Goal: Task Accomplishment & Management: Manage account settings

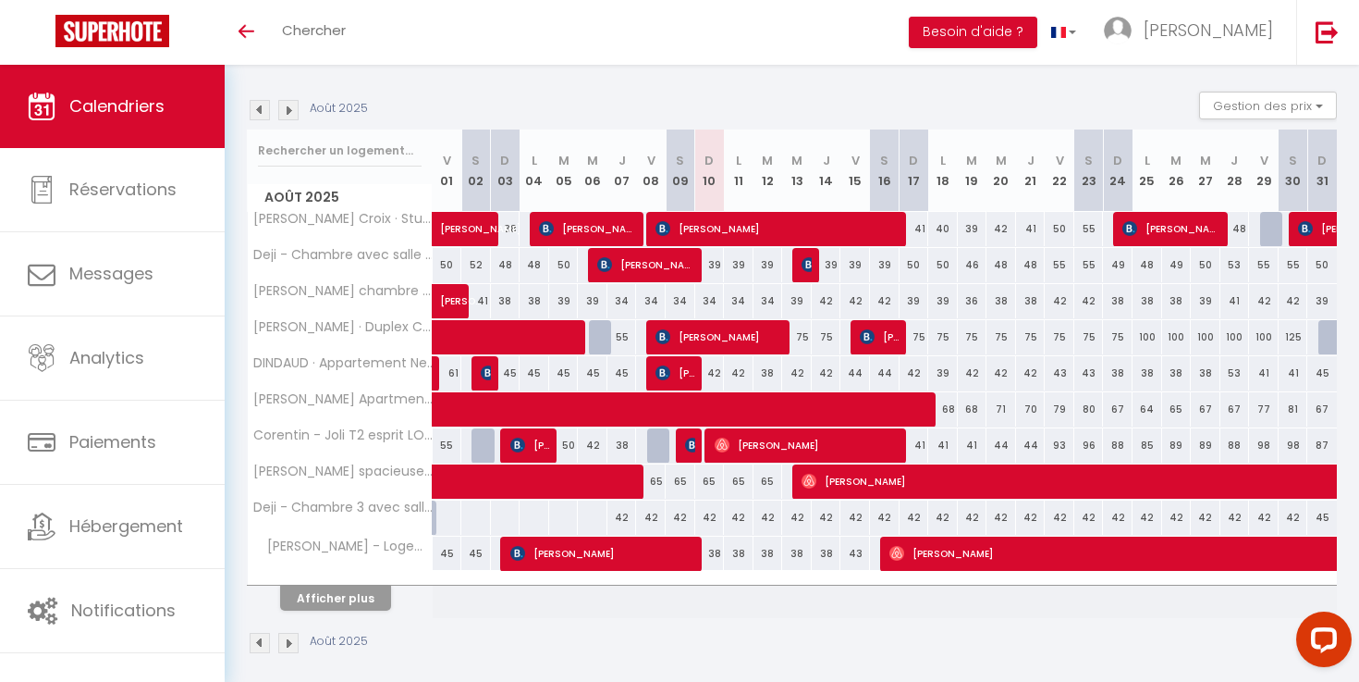
scroll to position [186, 0]
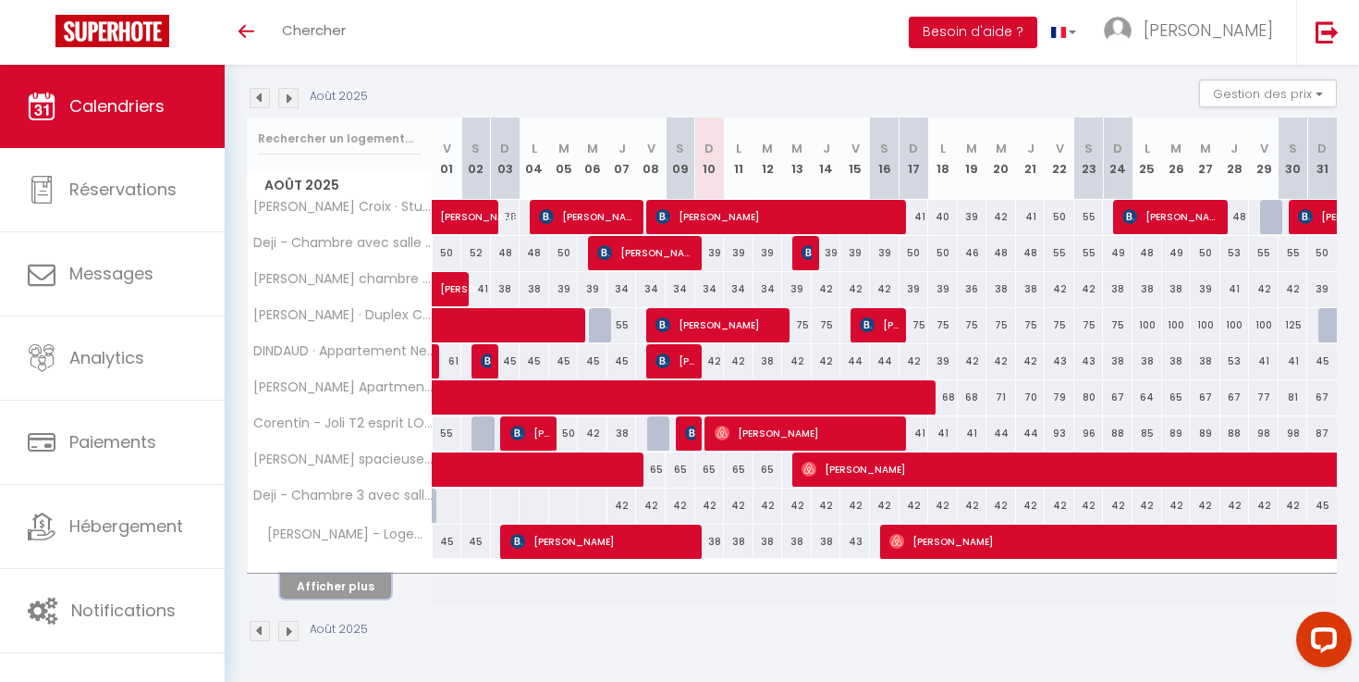
click at [346, 590] on button "Afficher plus" at bounding box center [335, 585] width 111 height 25
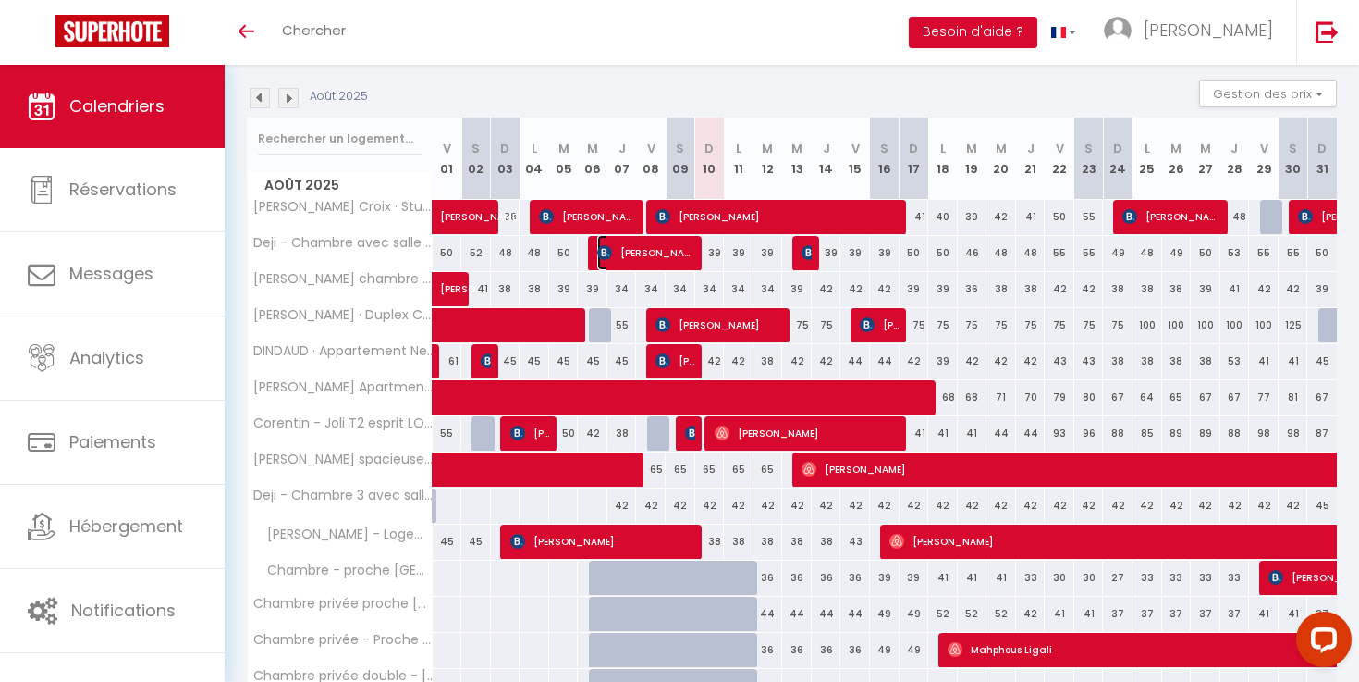
click at [682, 266] on span "[PERSON_NAME]" at bounding box center [646, 252] width 99 height 35
select select "OK"
select select "KO"
select select "0"
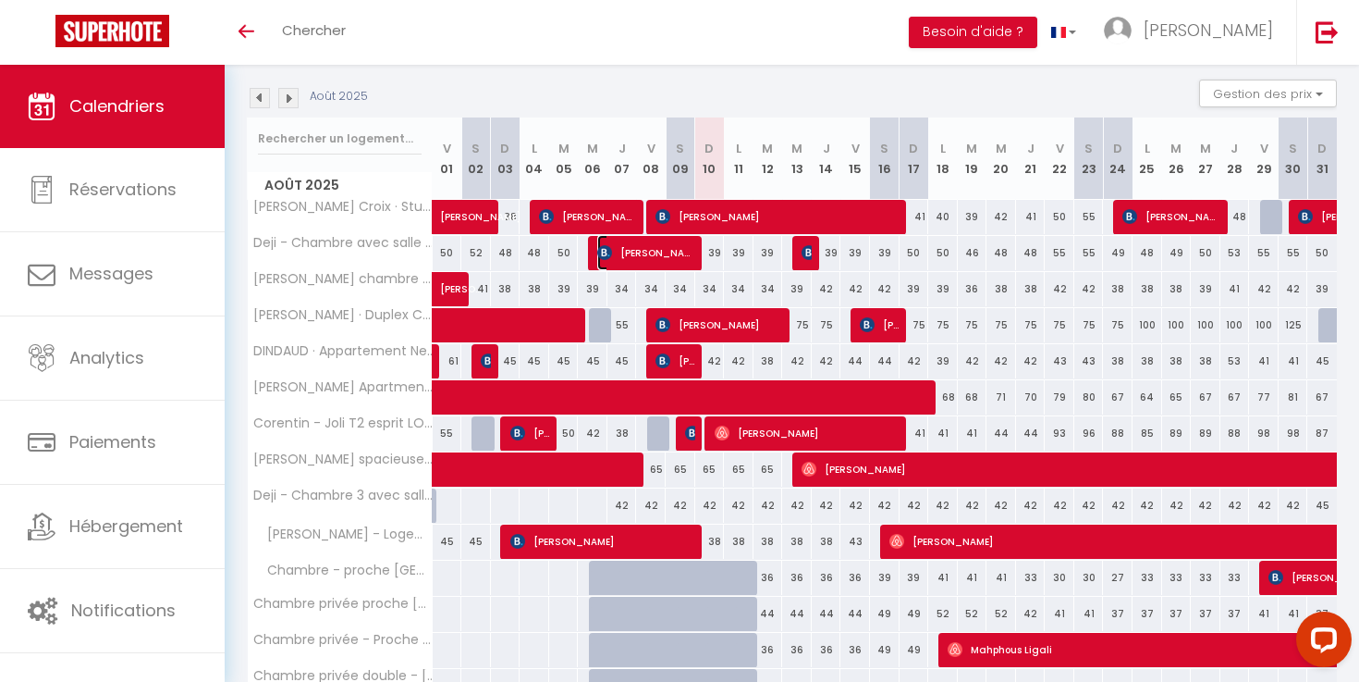
select select "1"
select select
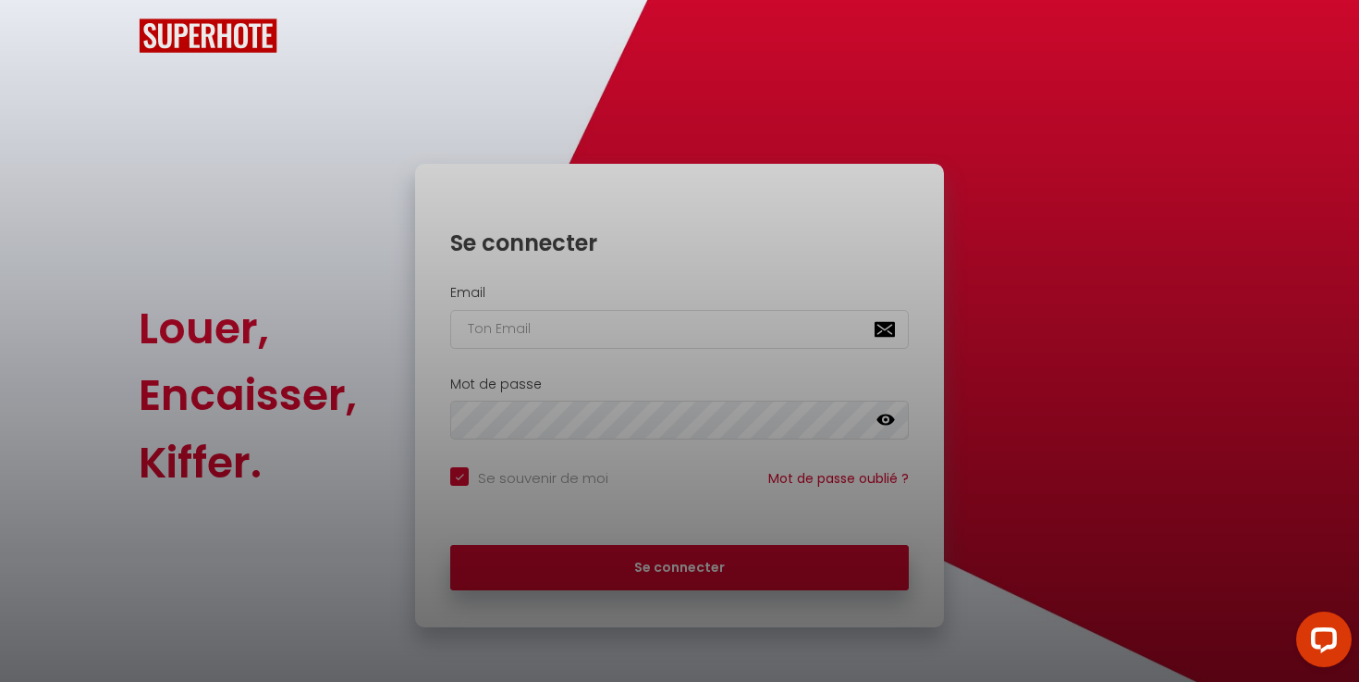
checkbox input "true"
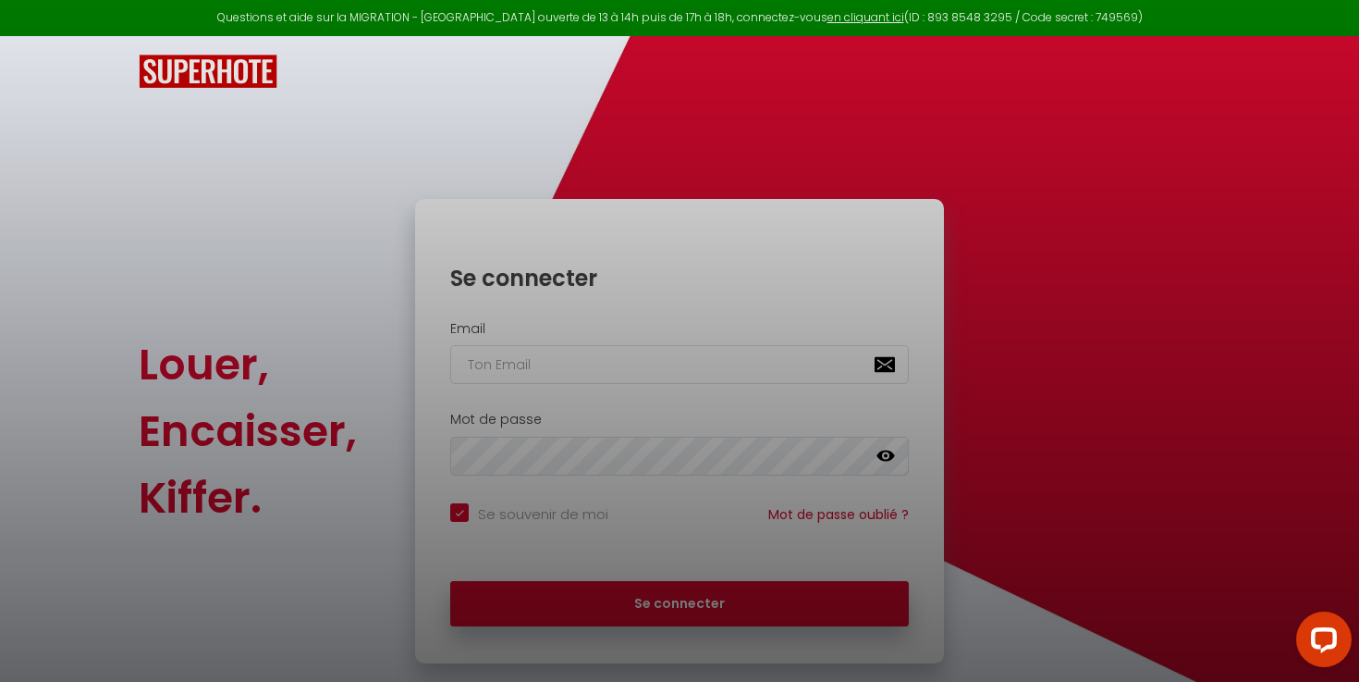
click at [698, 379] on div at bounding box center [679, 341] width 1359 height 682
click at [723, 93] on div at bounding box center [679, 341] width 1359 height 682
click at [662, 373] on div at bounding box center [679, 341] width 1359 height 682
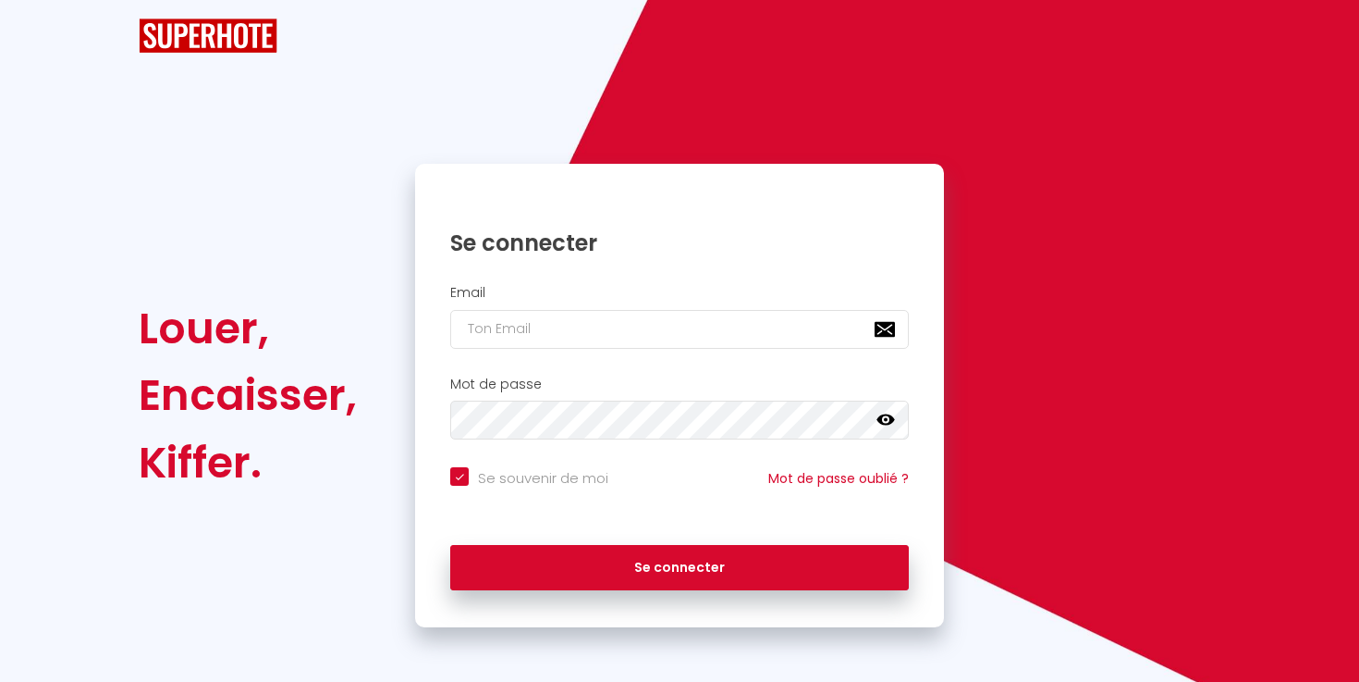
checkbox input "true"
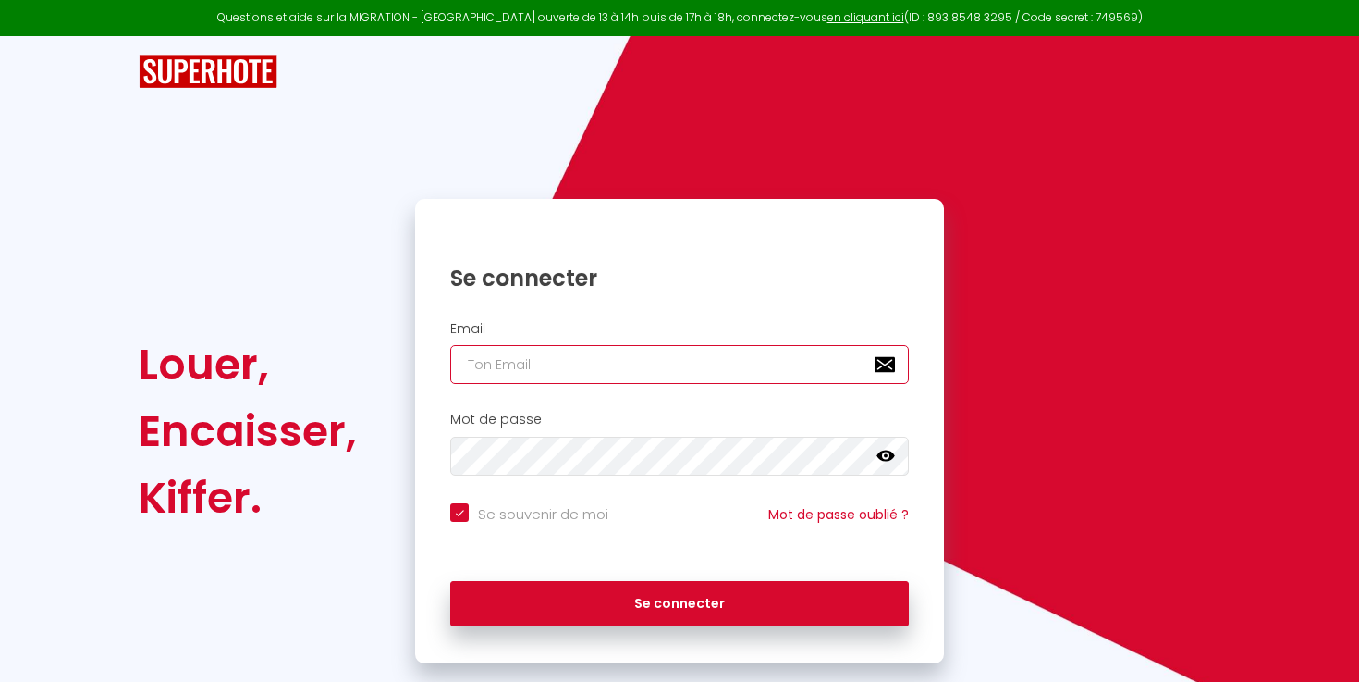
click at [547, 372] on input "email" at bounding box center [679, 364] width 459 height 39
type input "[EMAIL_ADDRESS][DOMAIN_NAME]"
click at [450, 581] on button "Se connecter" at bounding box center [679, 604] width 459 height 46
checkbox input "true"
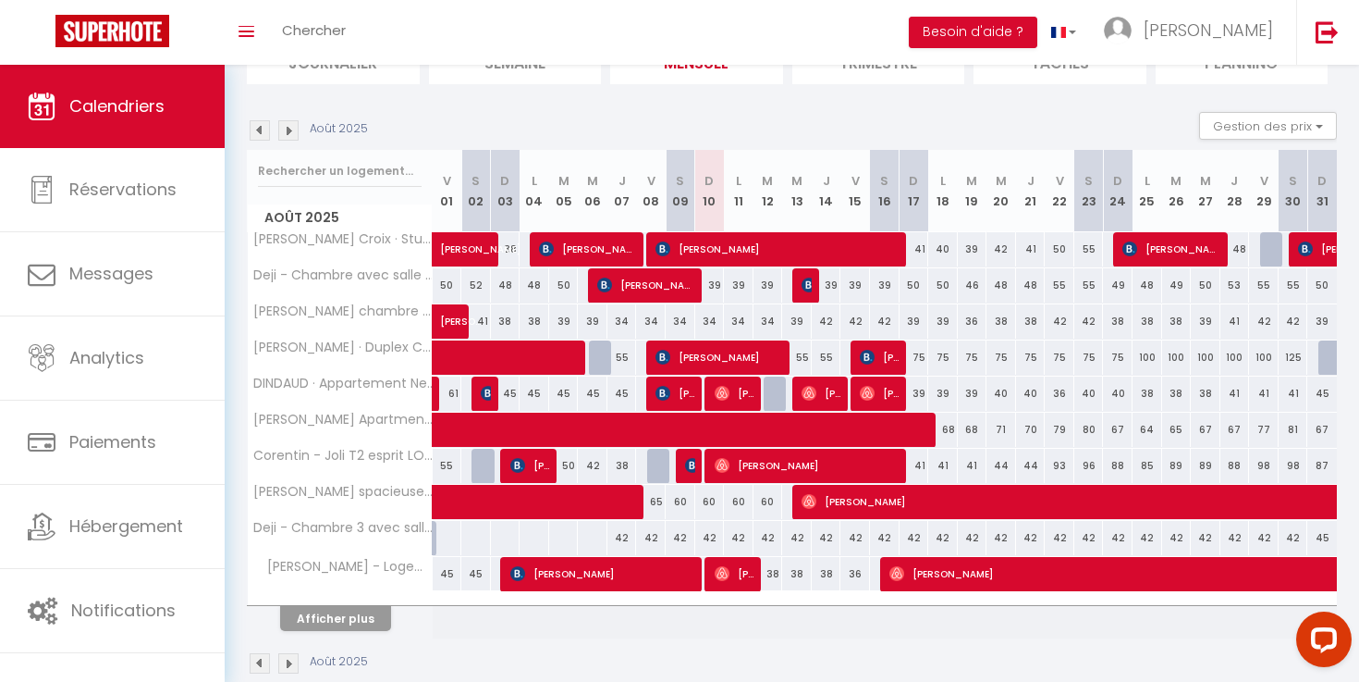
scroll to position [186, 0]
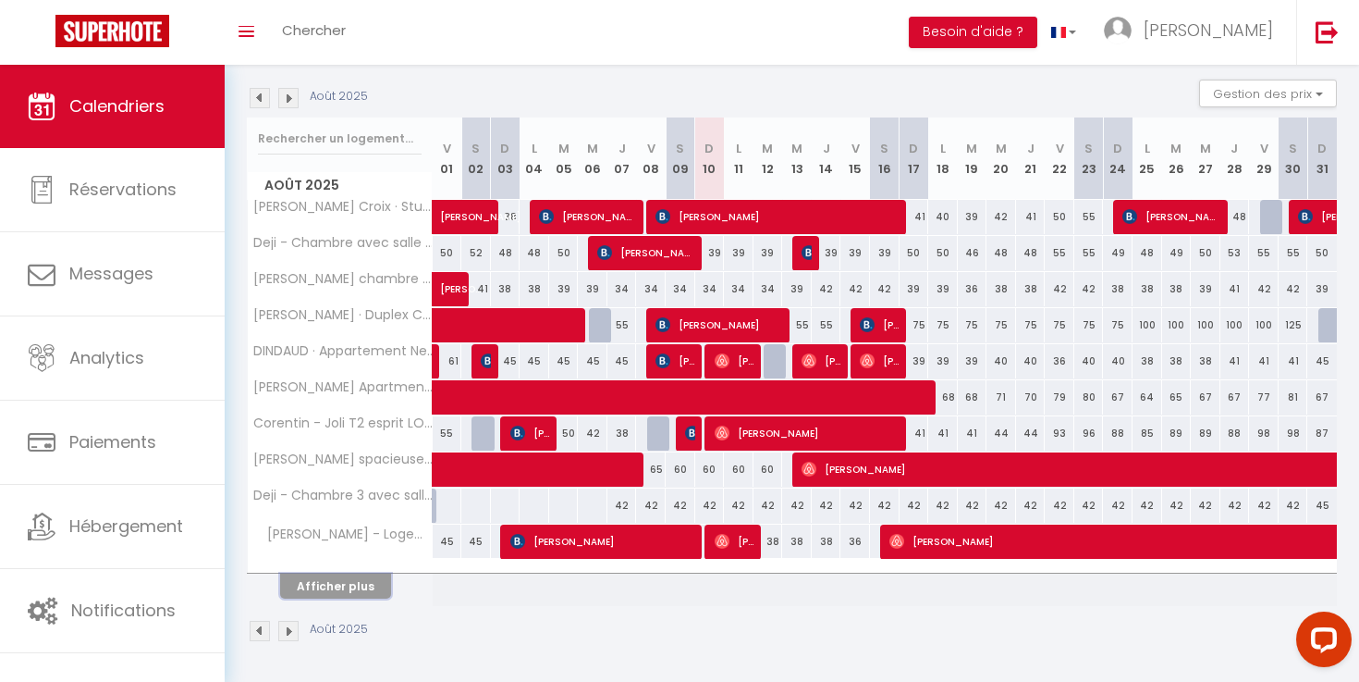
click at [366, 587] on button "Afficher plus" at bounding box center [335, 585] width 111 height 25
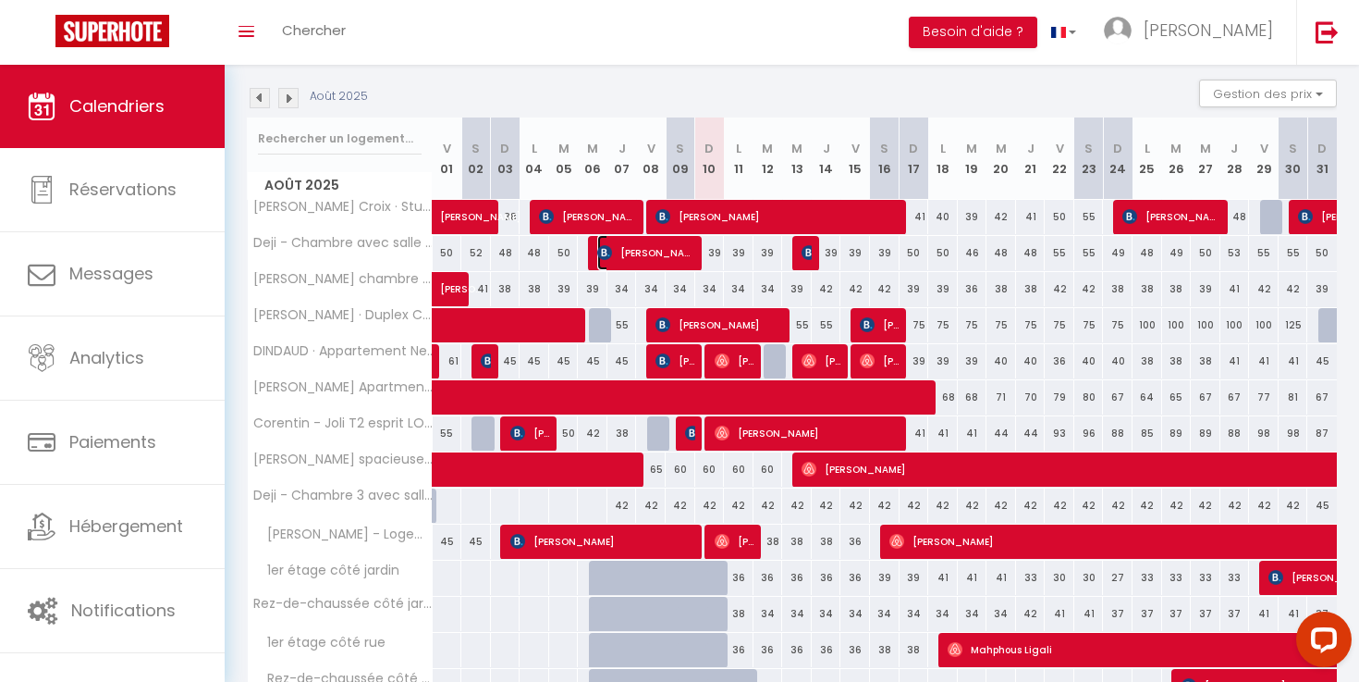
click at [667, 242] on span "[PERSON_NAME]" at bounding box center [646, 252] width 99 height 35
select select "OK"
select select "KO"
select select "0"
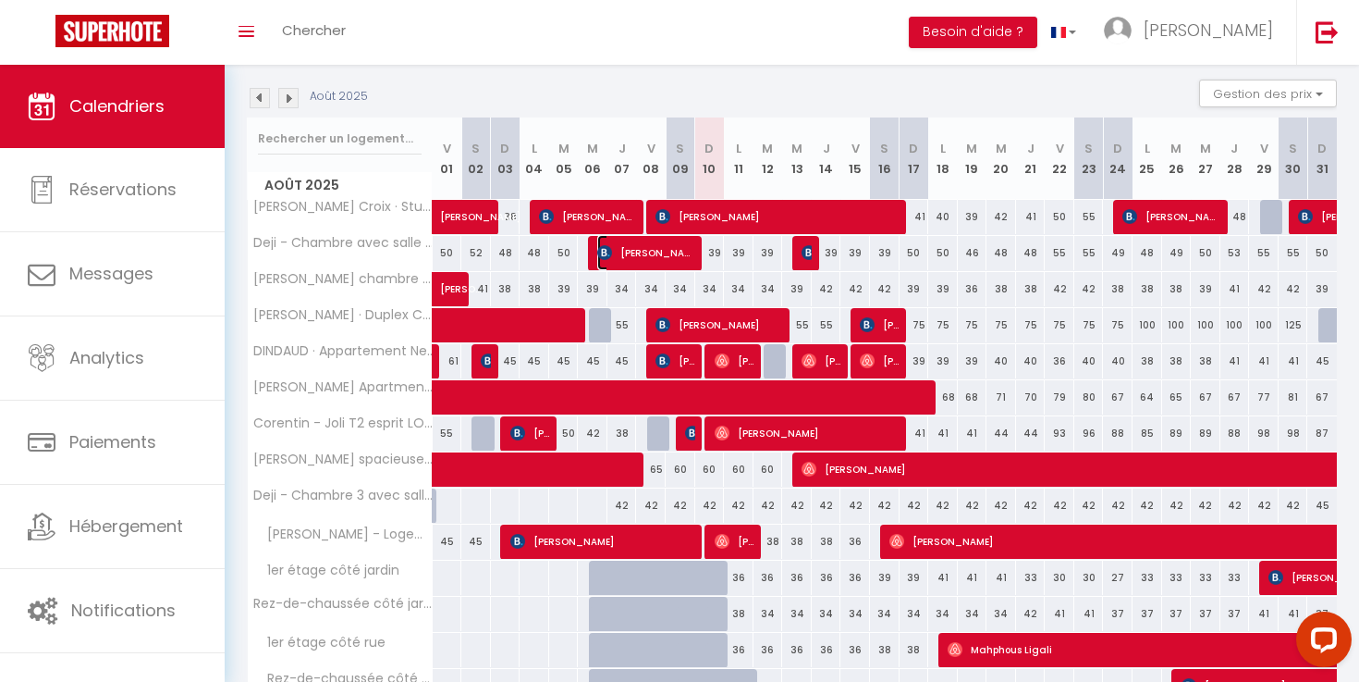
select select "1"
select select
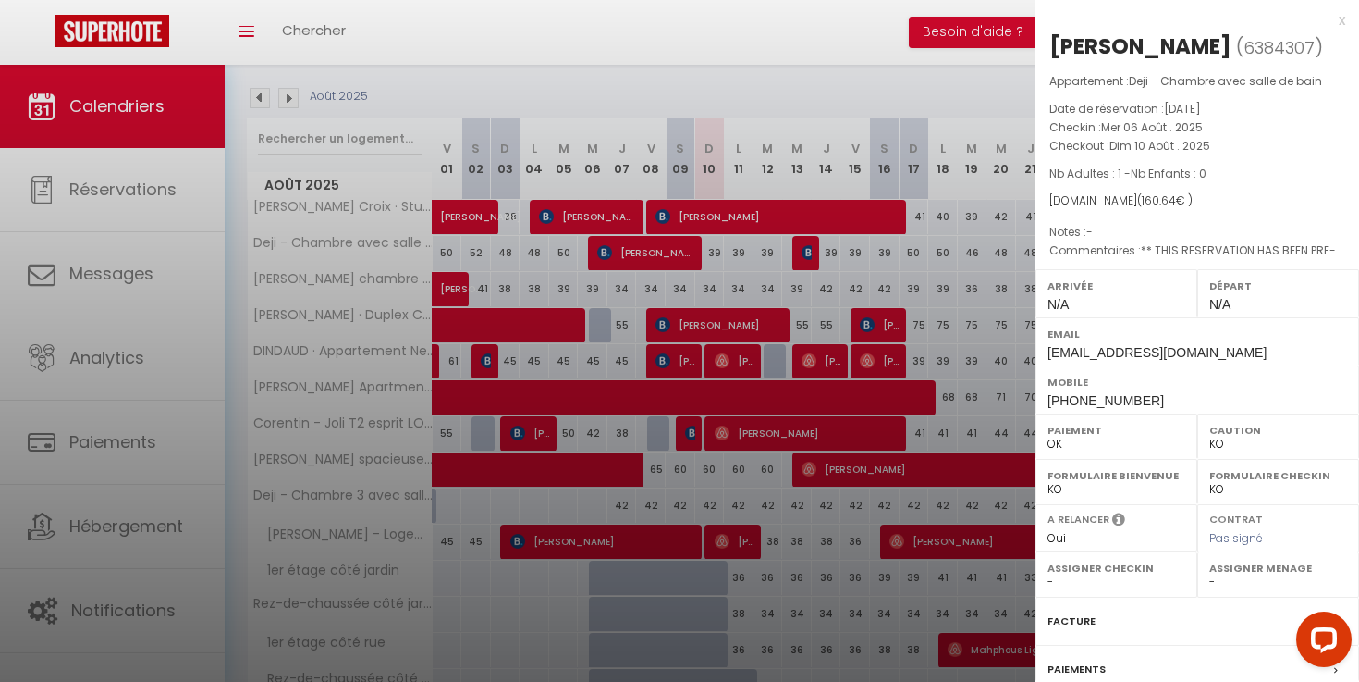
click at [767, 309] on div at bounding box center [679, 341] width 1359 height 682
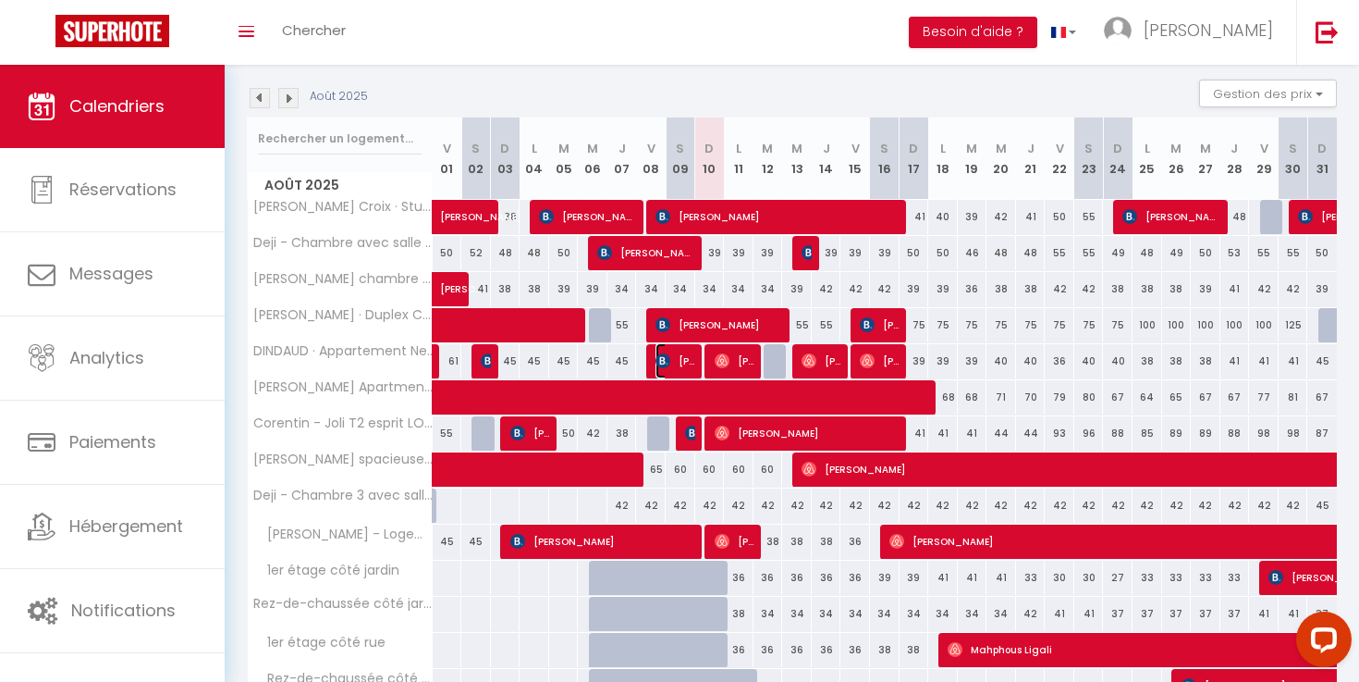
click at [682, 370] on span "[PERSON_NAME]" at bounding box center [676, 360] width 40 height 35
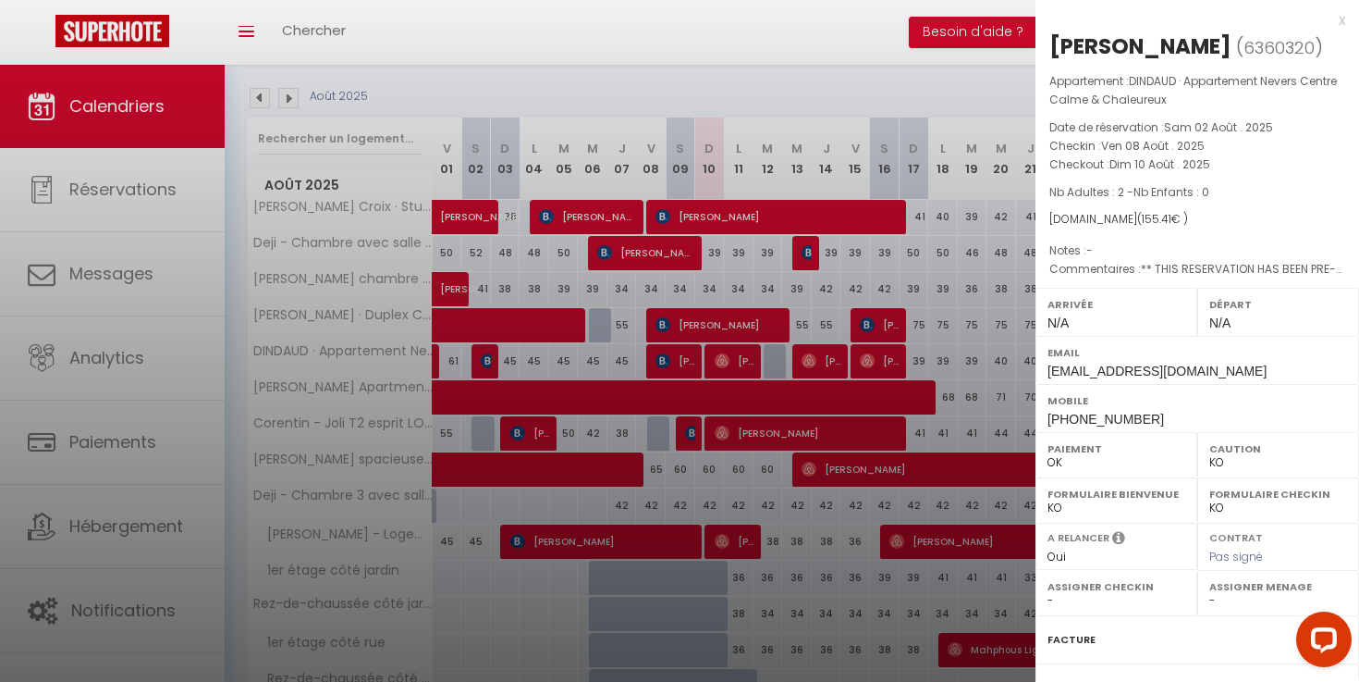
click at [703, 265] on div at bounding box center [679, 341] width 1359 height 682
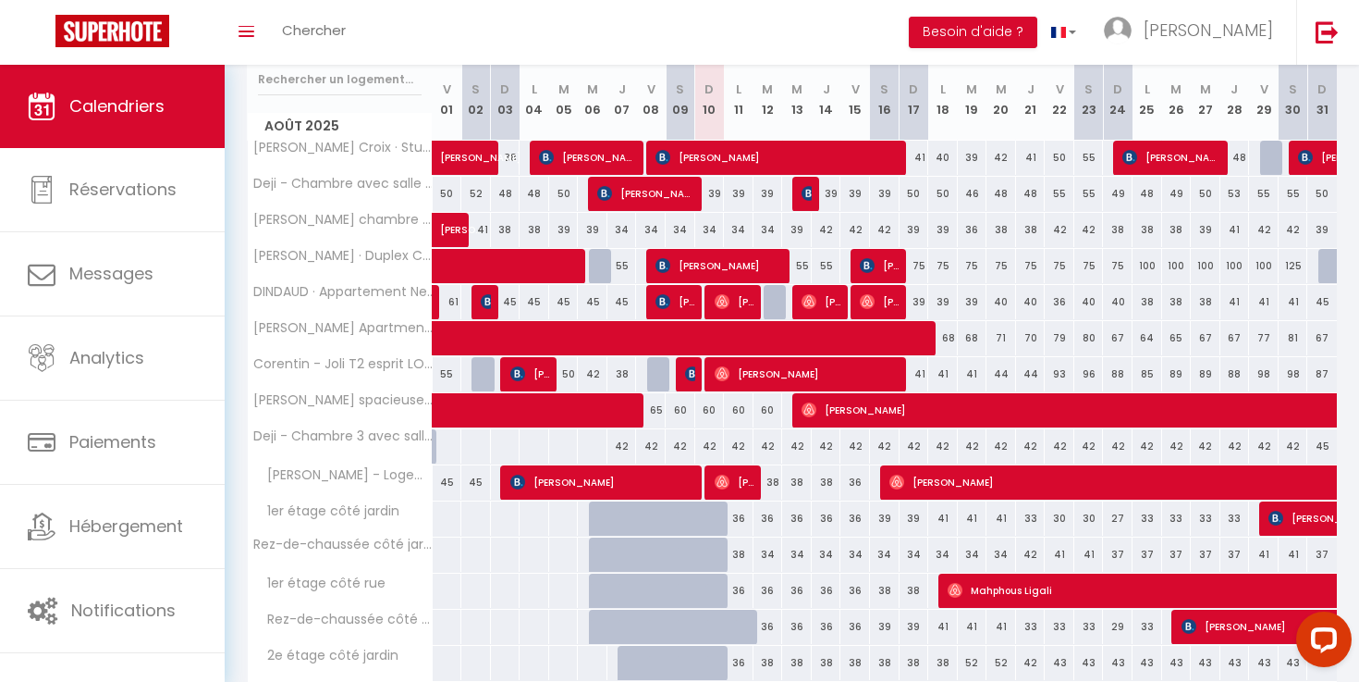
scroll to position [321, 0]
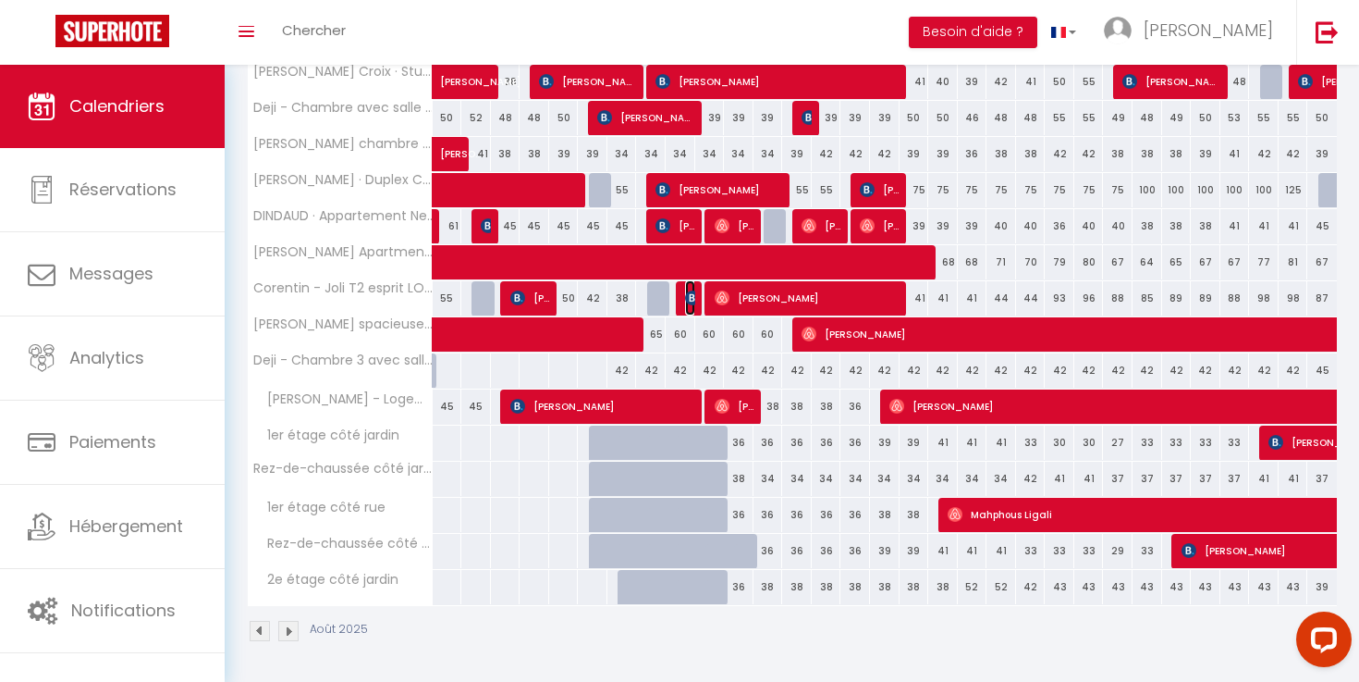
click at [686, 284] on span "[PERSON_NAME]" at bounding box center [690, 297] width 10 height 35
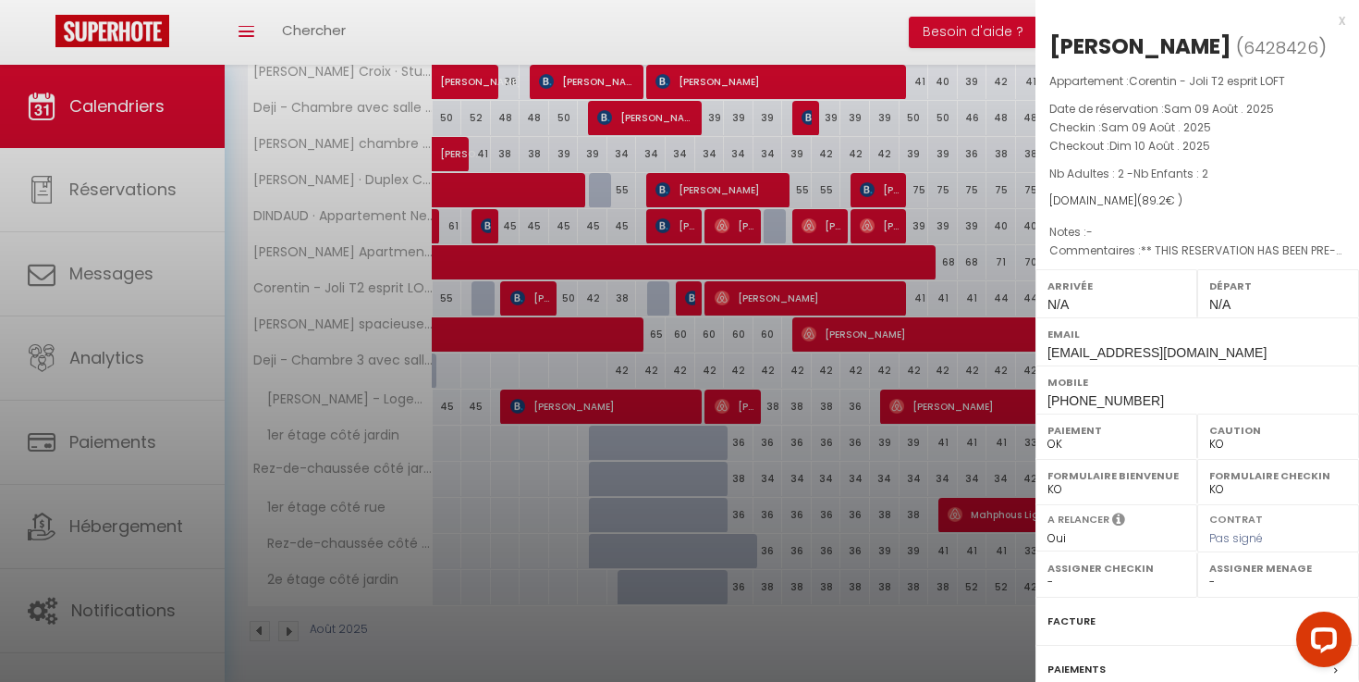
click at [682, 389] on div at bounding box center [679, 341] width 1359 height 682
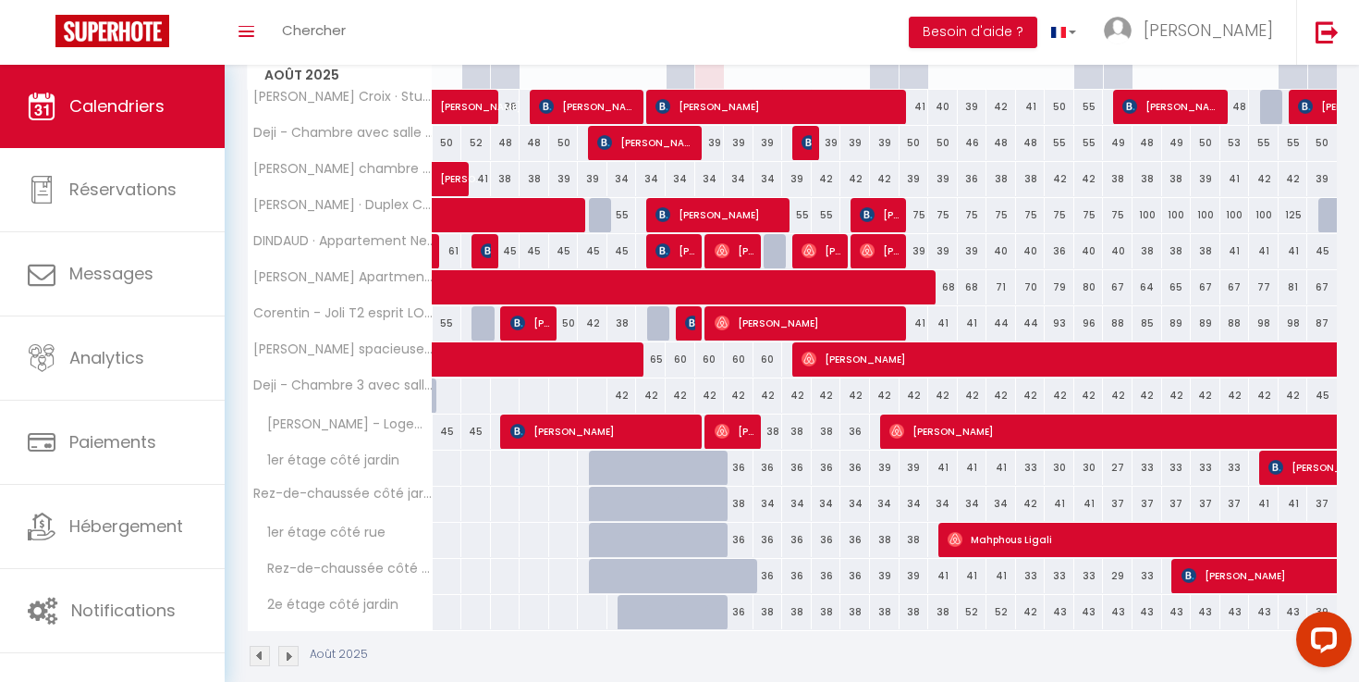
scroll to position [291, 0]
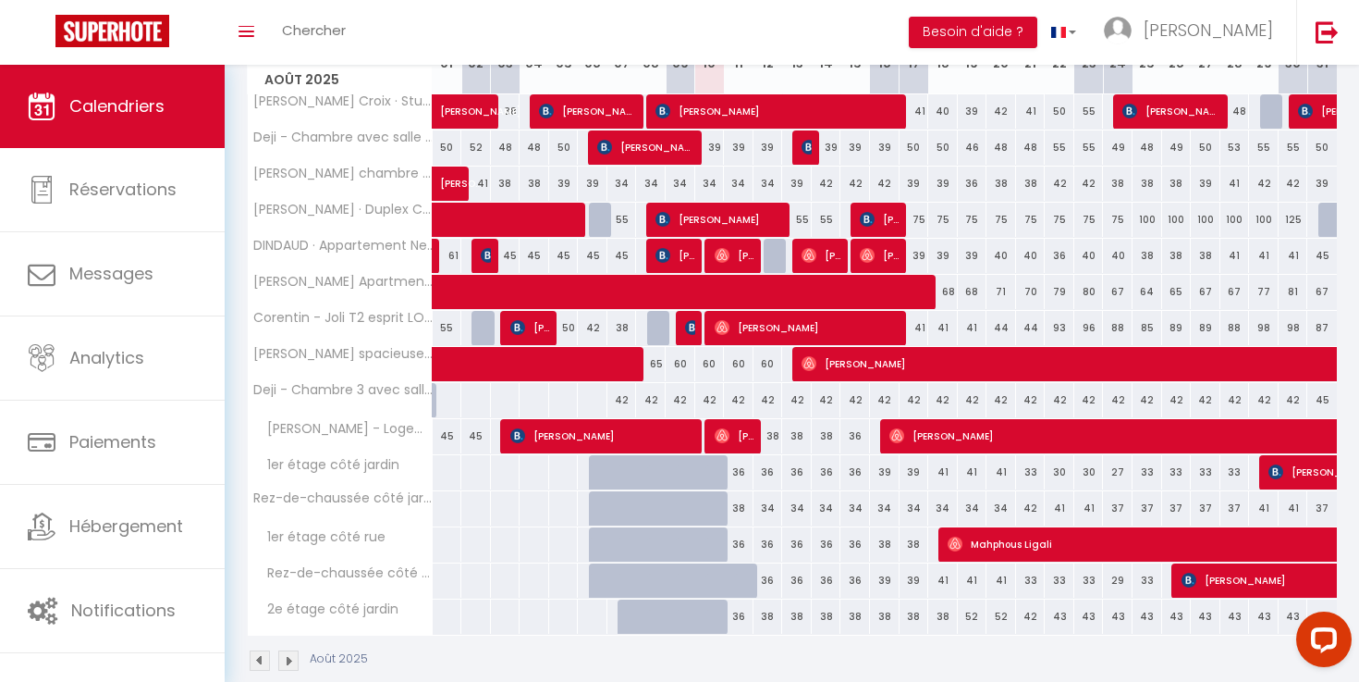
click at [662, 456] on div at bounding box center [651, 472] width 30 height 35
type input "30"
type input "Ven 08 Août 2025"
type input "Sam 09 Août 2025"
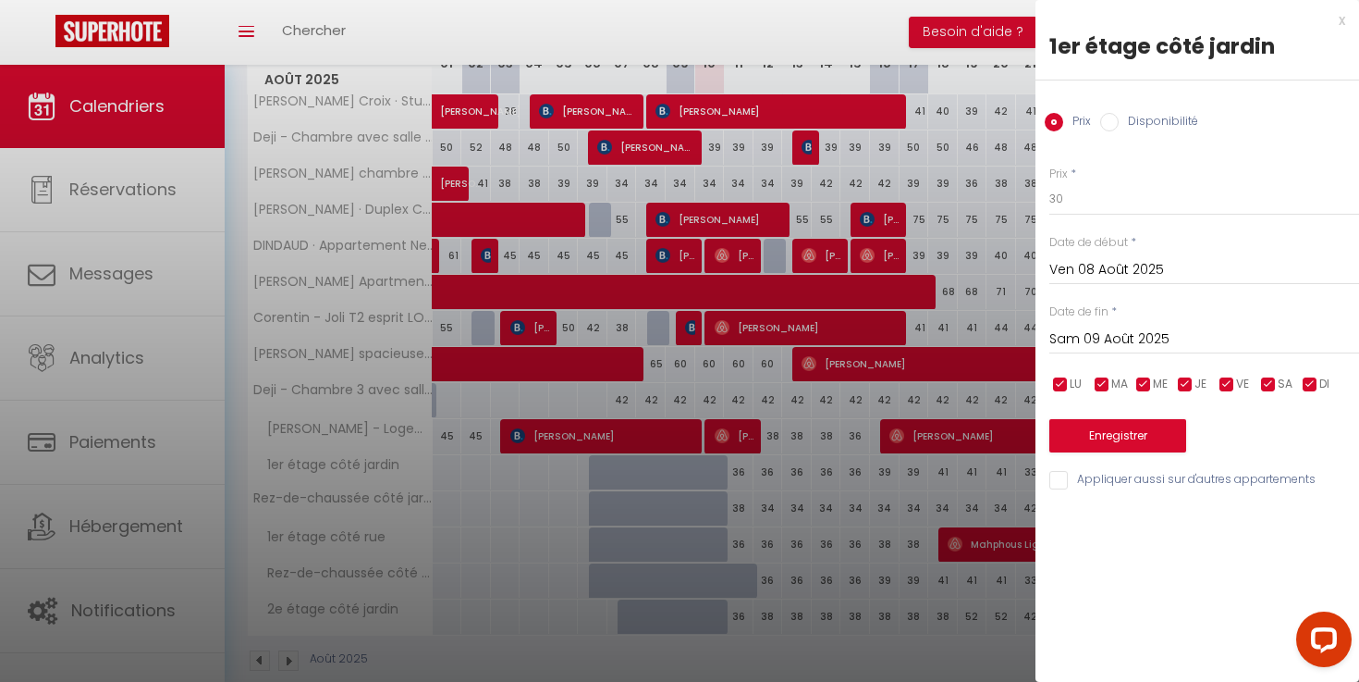
click at [662, 434] on div at bounding box center [679, 341] width 1359 height 682
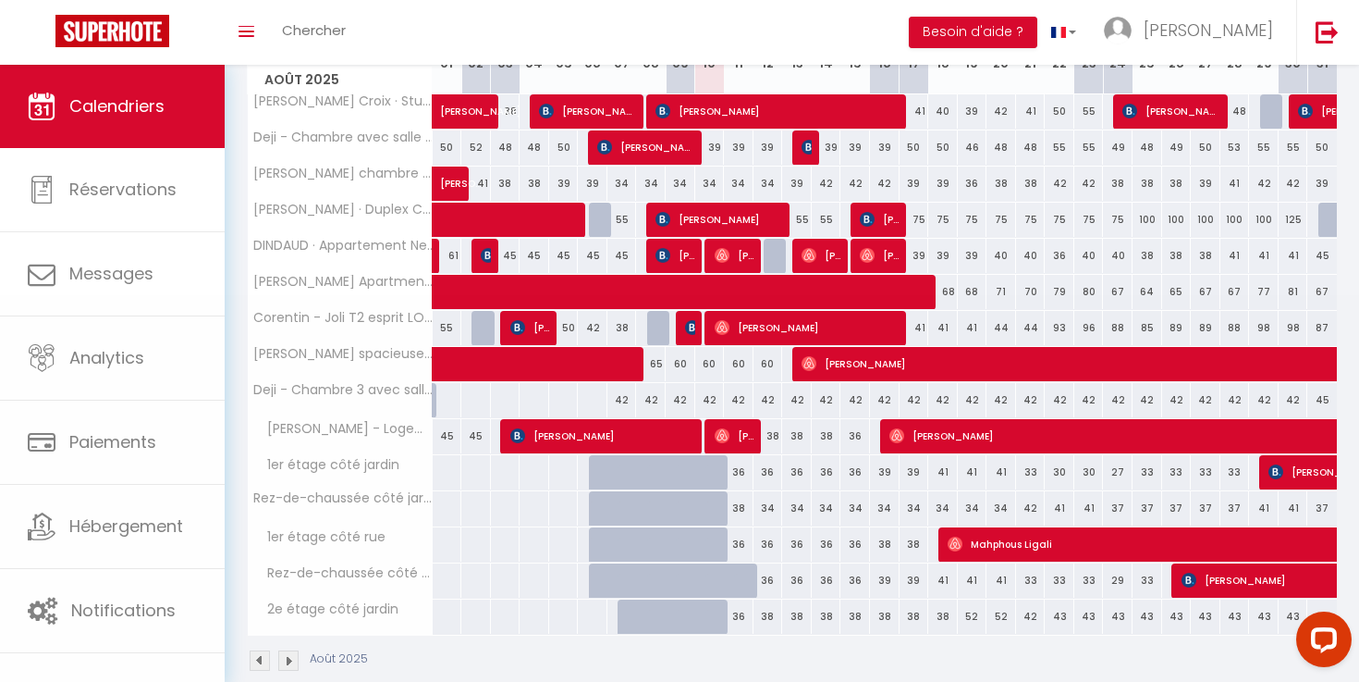
click at [662, 434] on body "Questions et aide sur la MIGRATION - [GEOGRAPHIC_DATA] ouverte de 13 à 14h puis…" at bounding box center [679, 242] width 1359 height 939
click at [645, 436] on span "[PERSON_NAME]" at bounding box center [604, 435] width 188 height 35
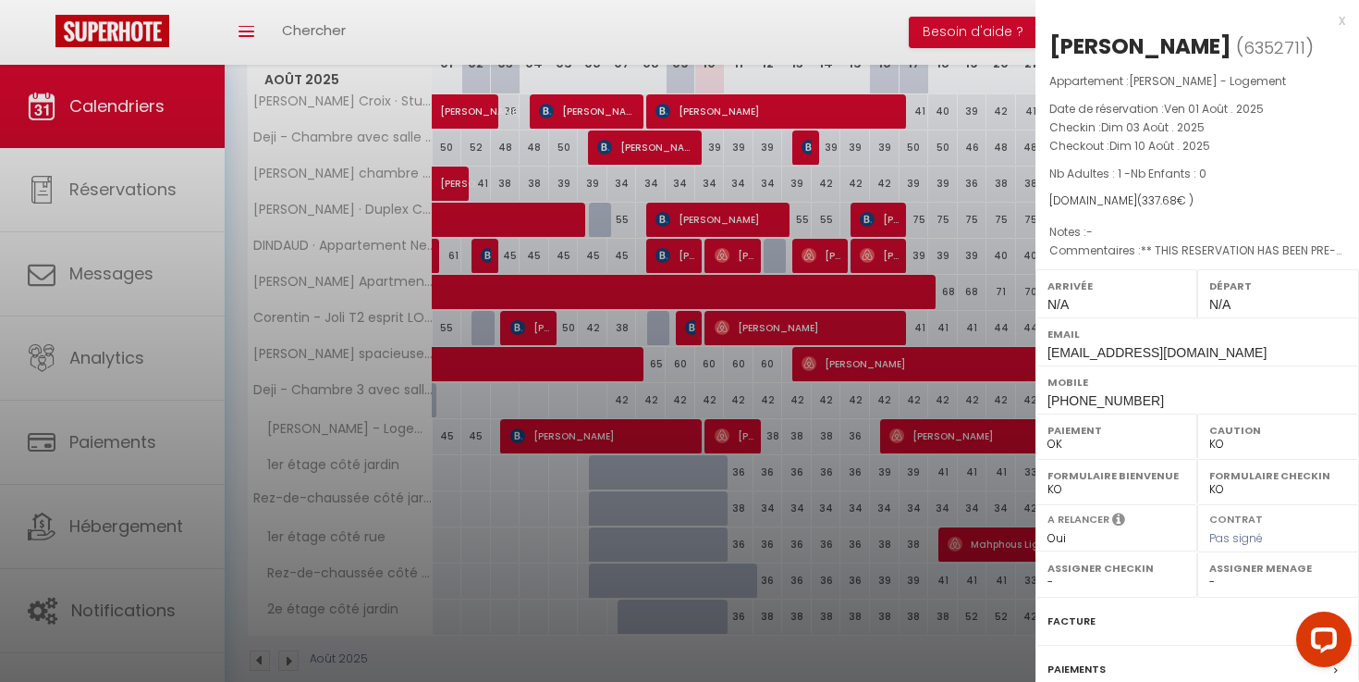
click at [667, 401] on div at bounding box center [679, 341] width 1359 height 682
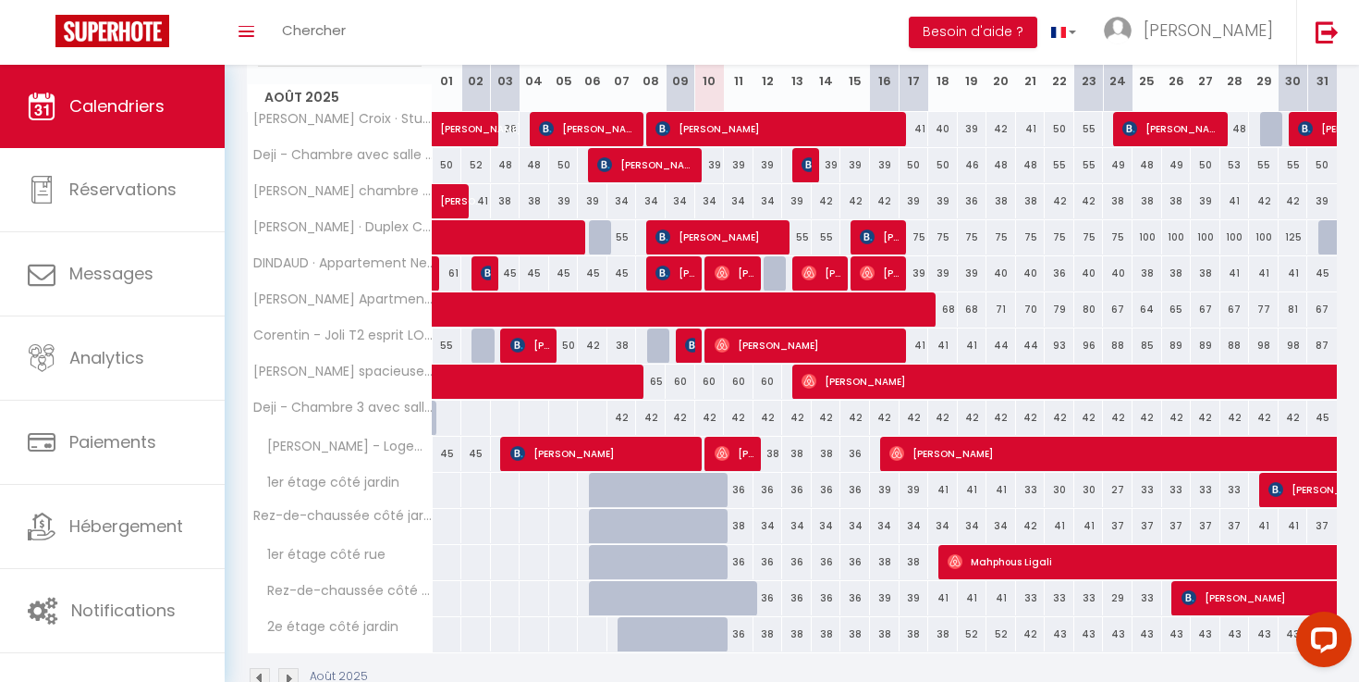
scroll to position [270, 0]
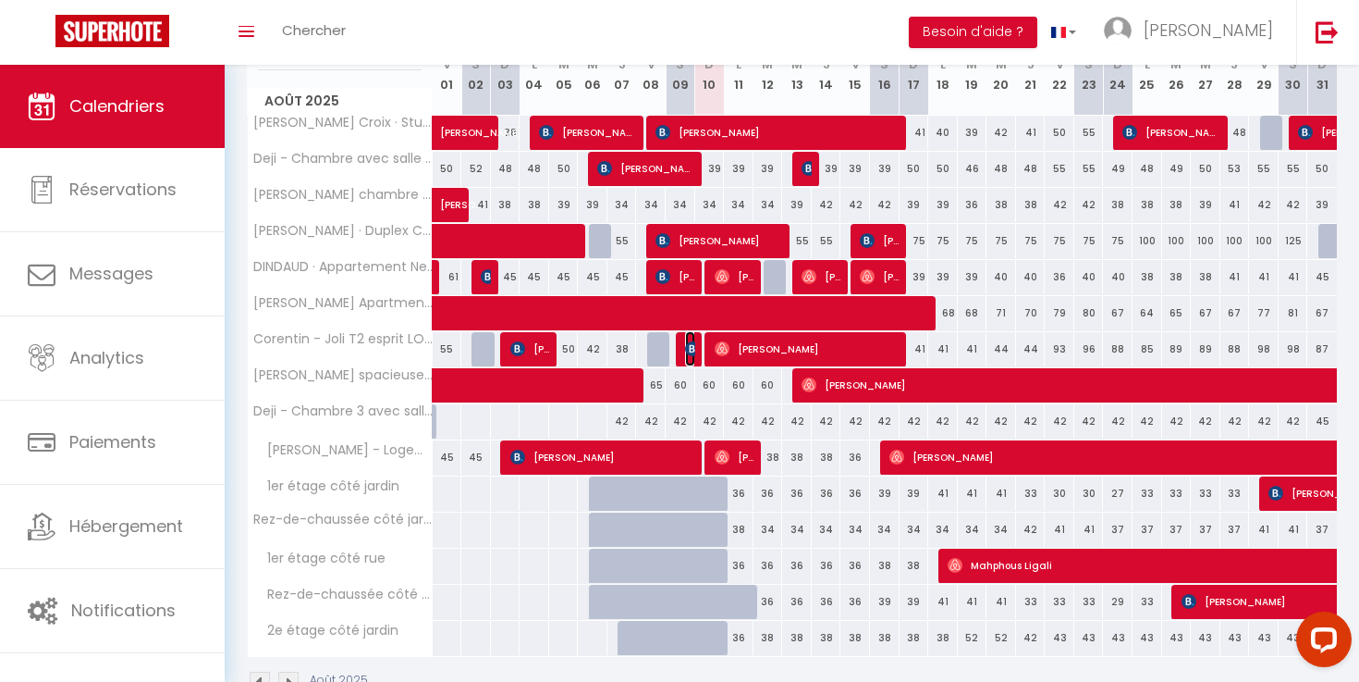
click at [693, 344] on img at bounding box center [692, 348] width 15 height 15
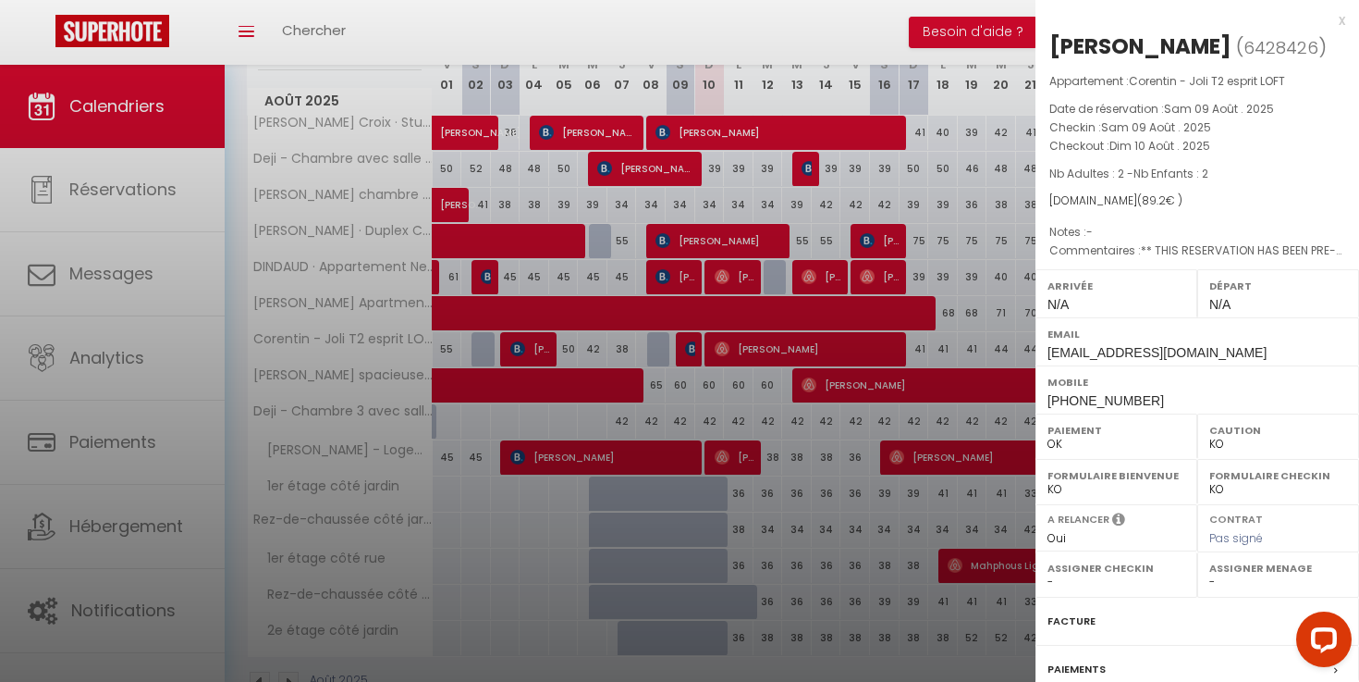
click at [674, 400] on div at bounding box center [679, 341] width 1359 height 682
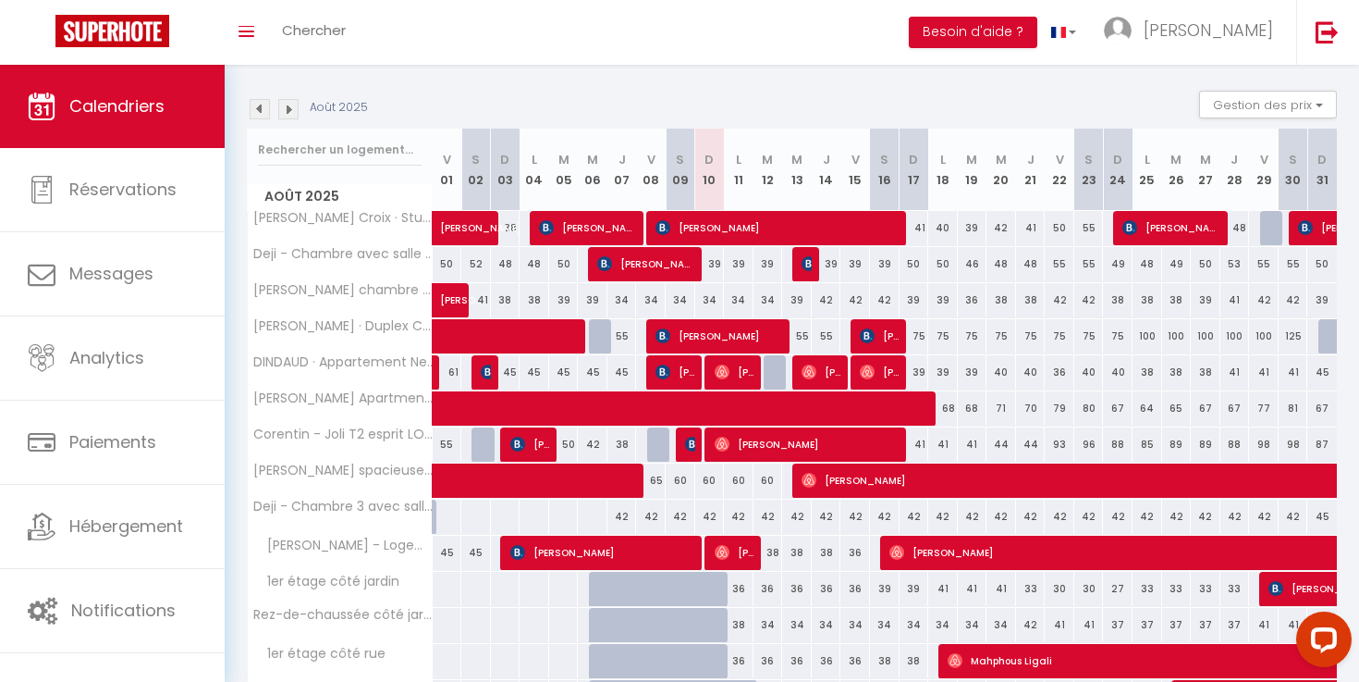
scroll to position [167, 0]
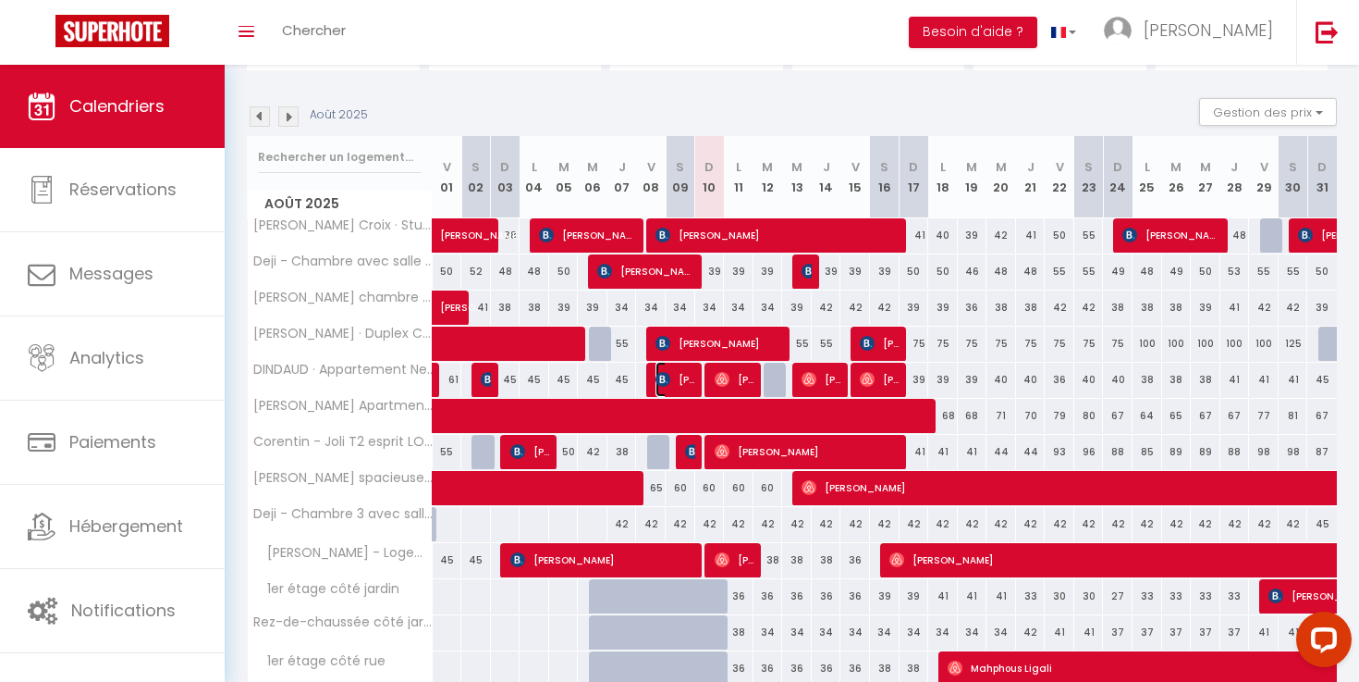
click at [684, 376] on span "[PERSON_NAME]" at bounding box center [676, 379] width 40 height 35
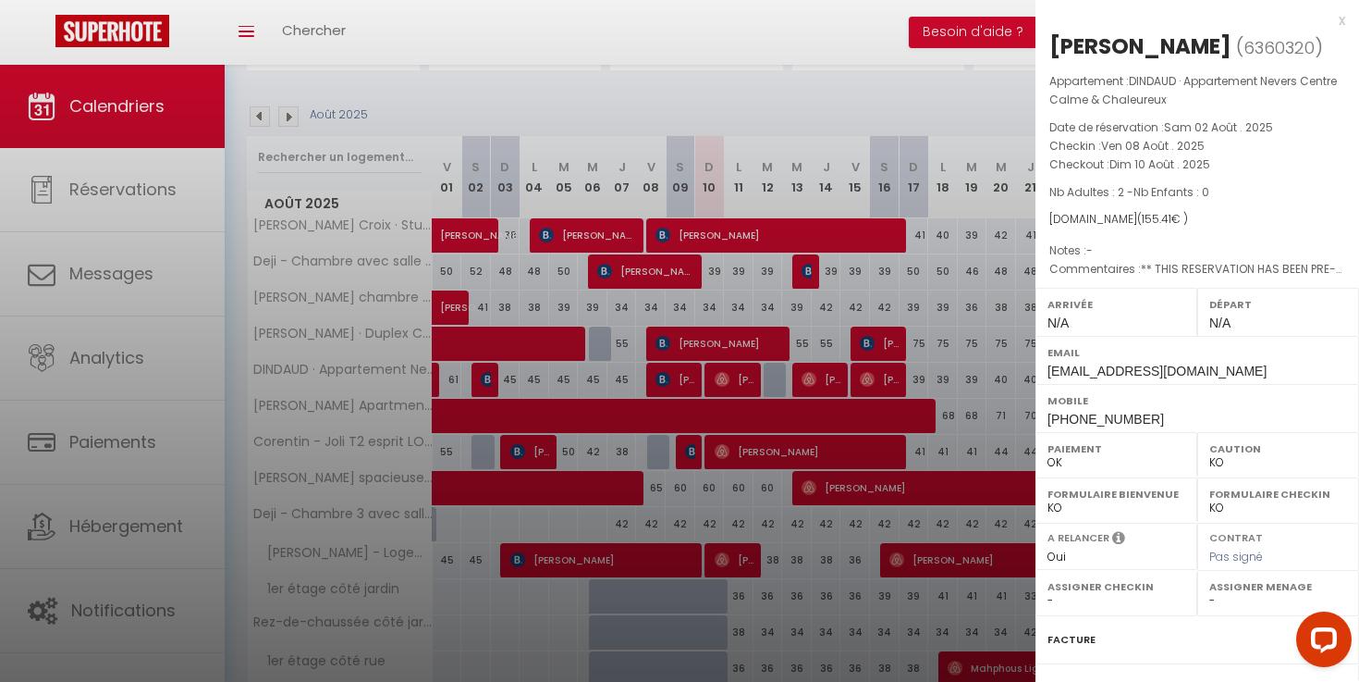
click at [726, 300] on div at bounding box center [679, 341] width 1359 height 682
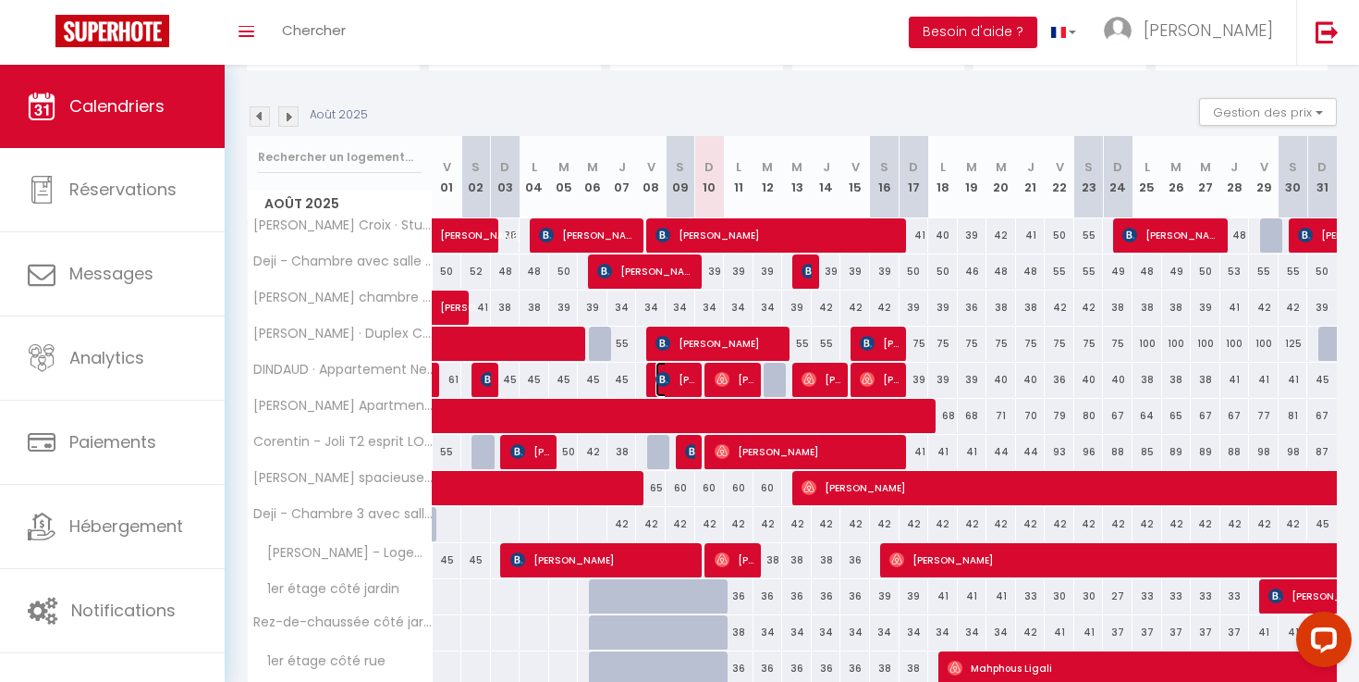
click at [687, 376] on span "[PERSON_NAME]" at bounding box center [676, 379] width 40 height 35
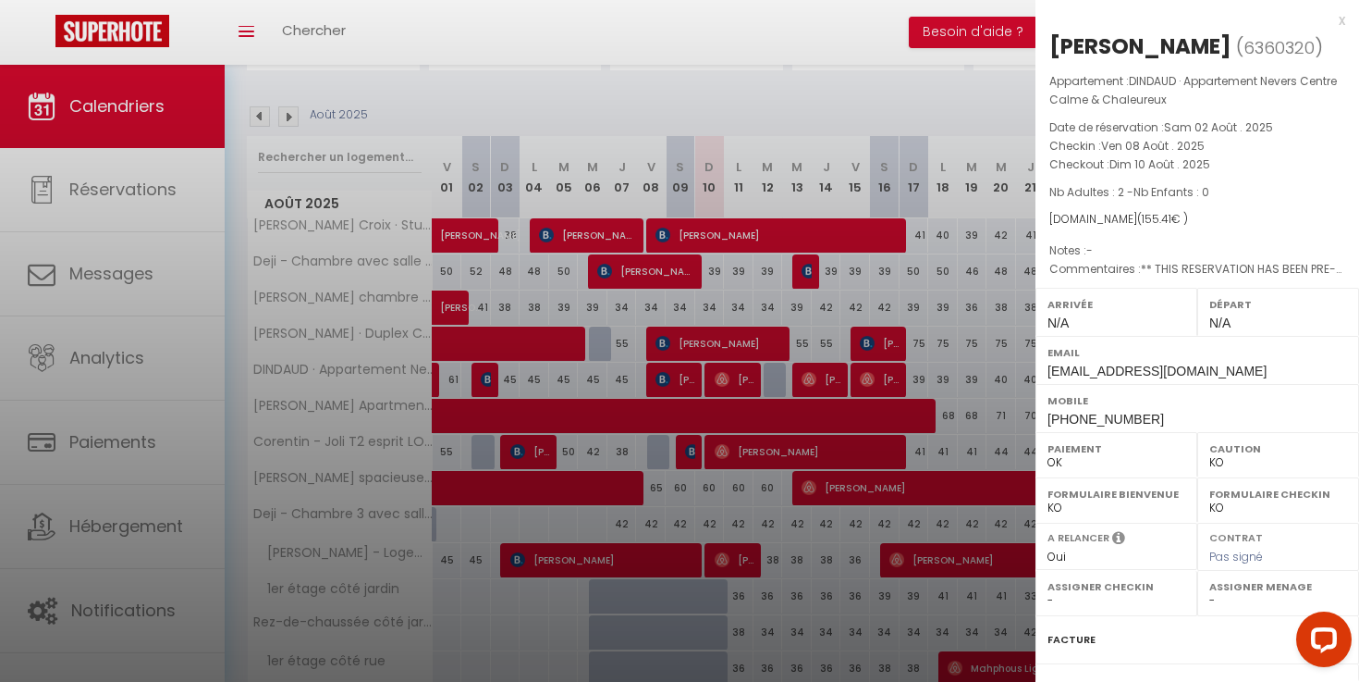
click at [718, 289] on div at bounding box center [679, 341] width 1359 height 682
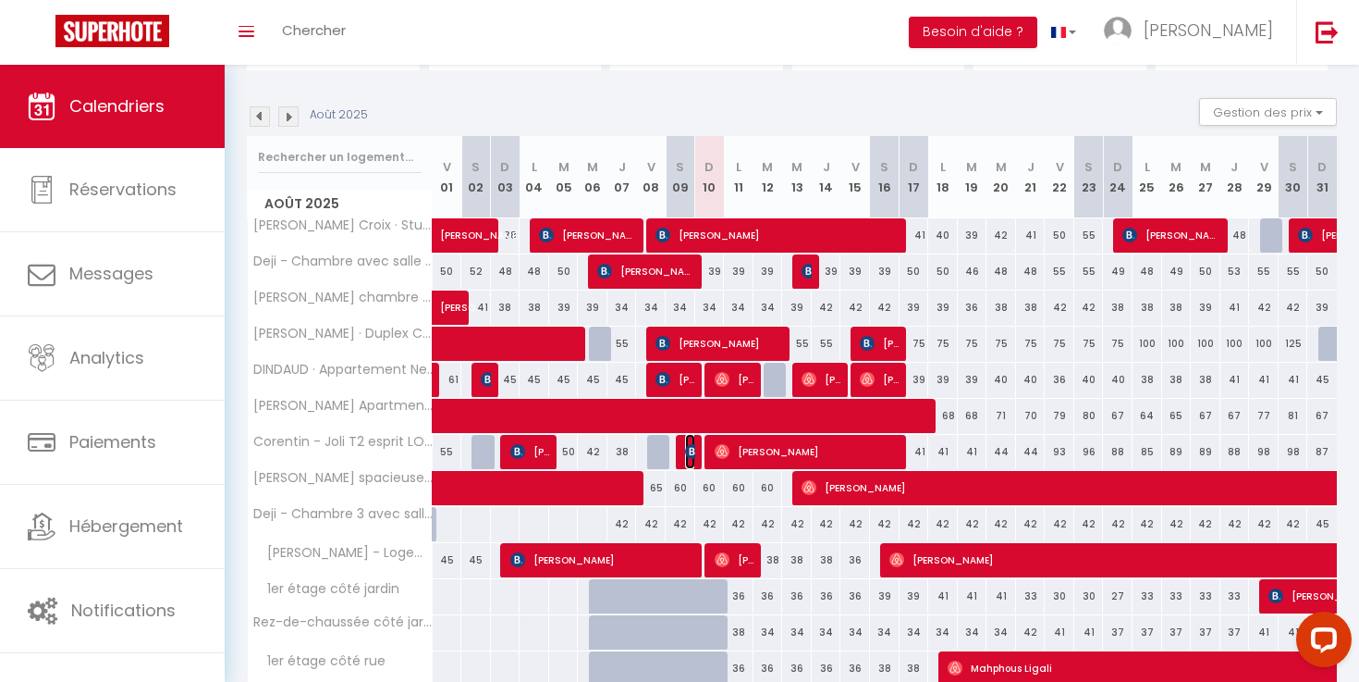
click at [691, 451] on img at bounding box center [692, 451] width 15 height 15
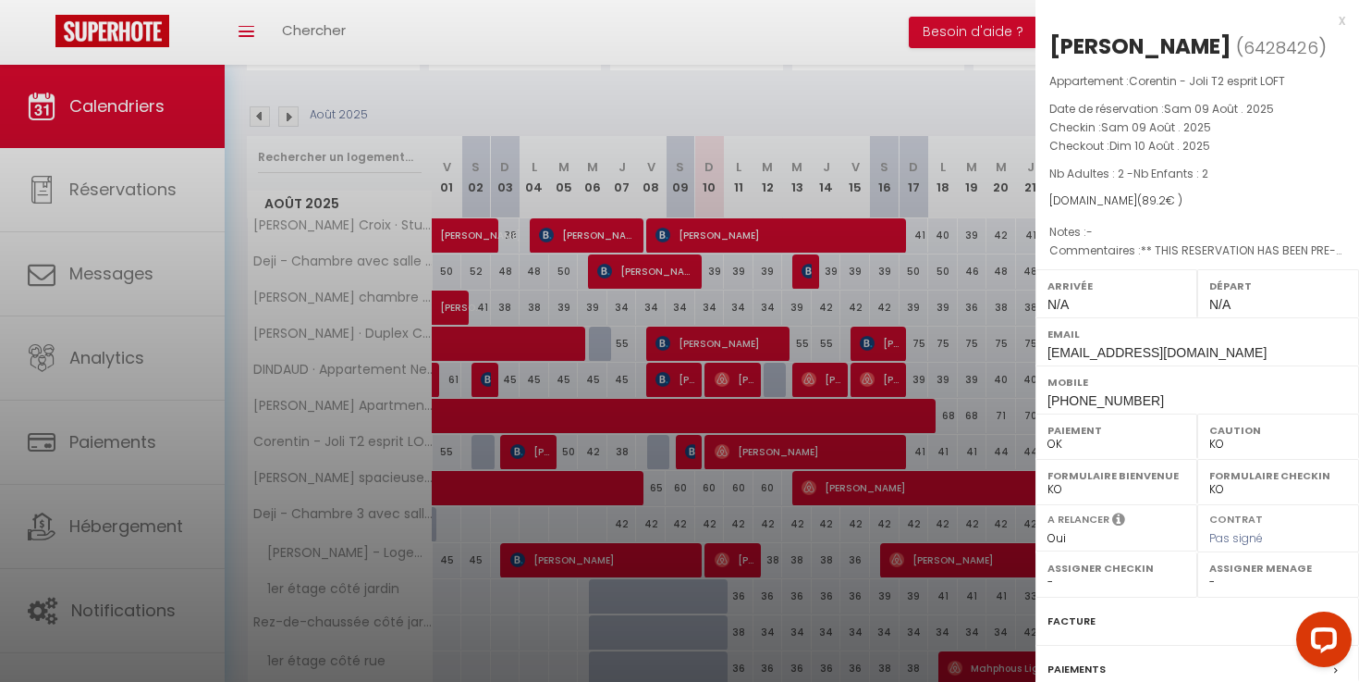
click at [662, 523] on div at bounding box center [679, 341] width 1359 height 682
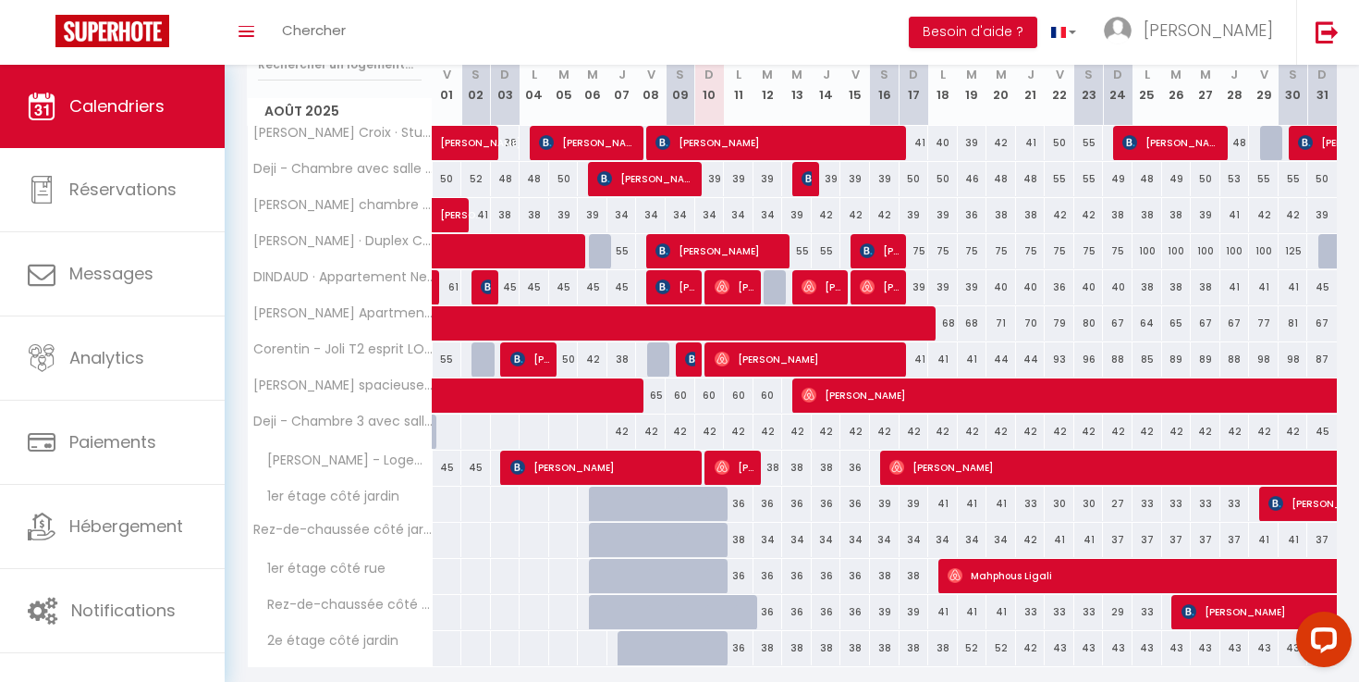
scroll to position [265, 0]
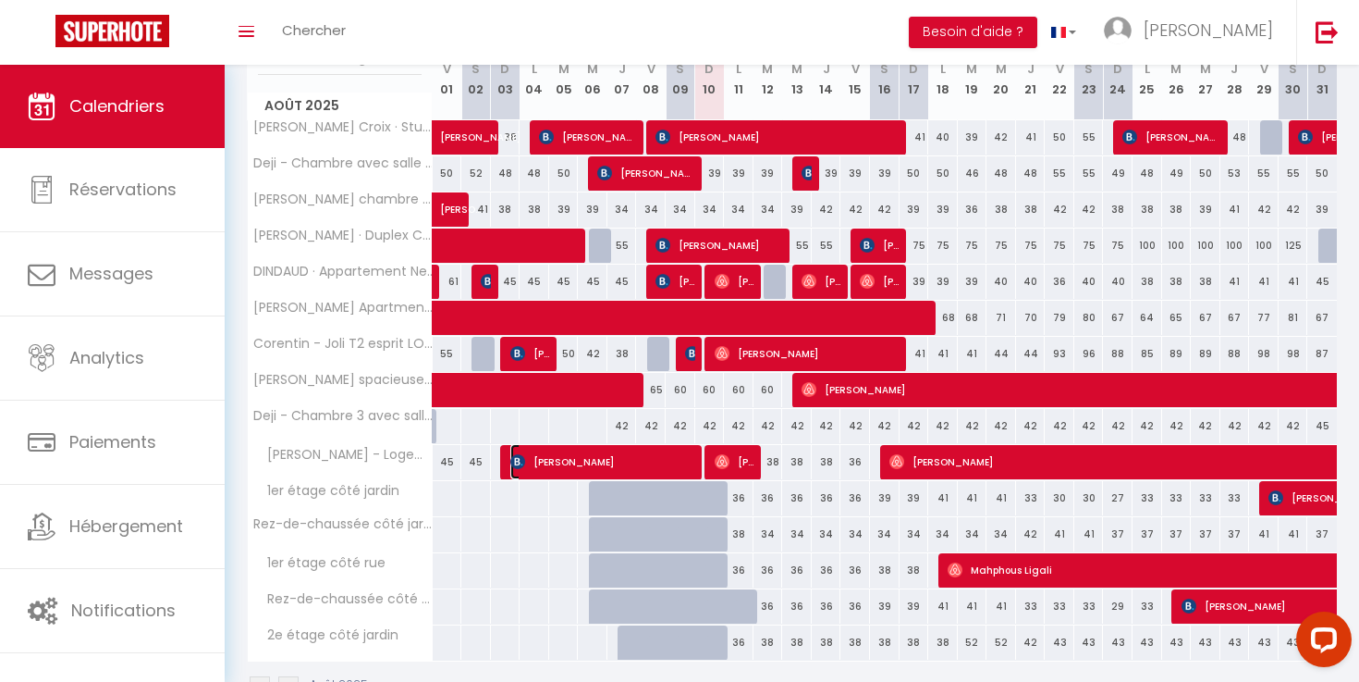
click at [665, 472] on span "[PERSON_NAME]" at bounding box center [604, 461] width 188 height 35
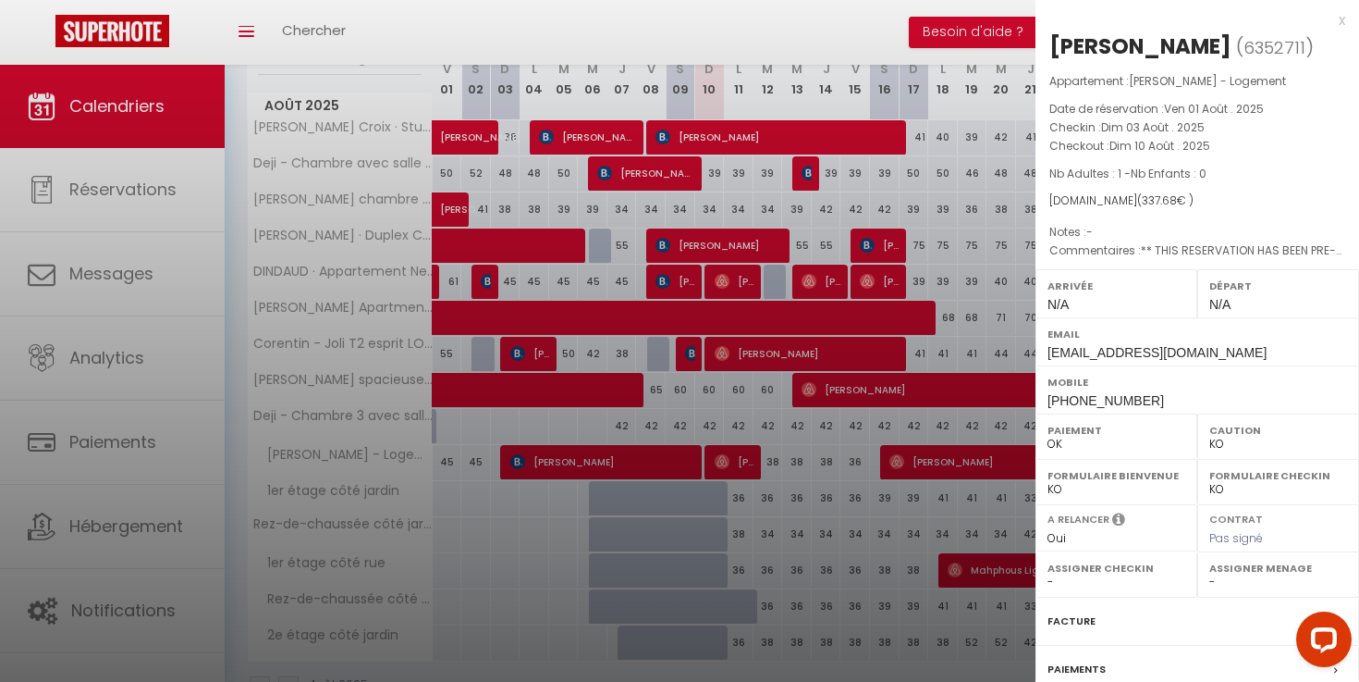
click at [663, 411] on div at bounding box center [679, 341] width 1359 height 682
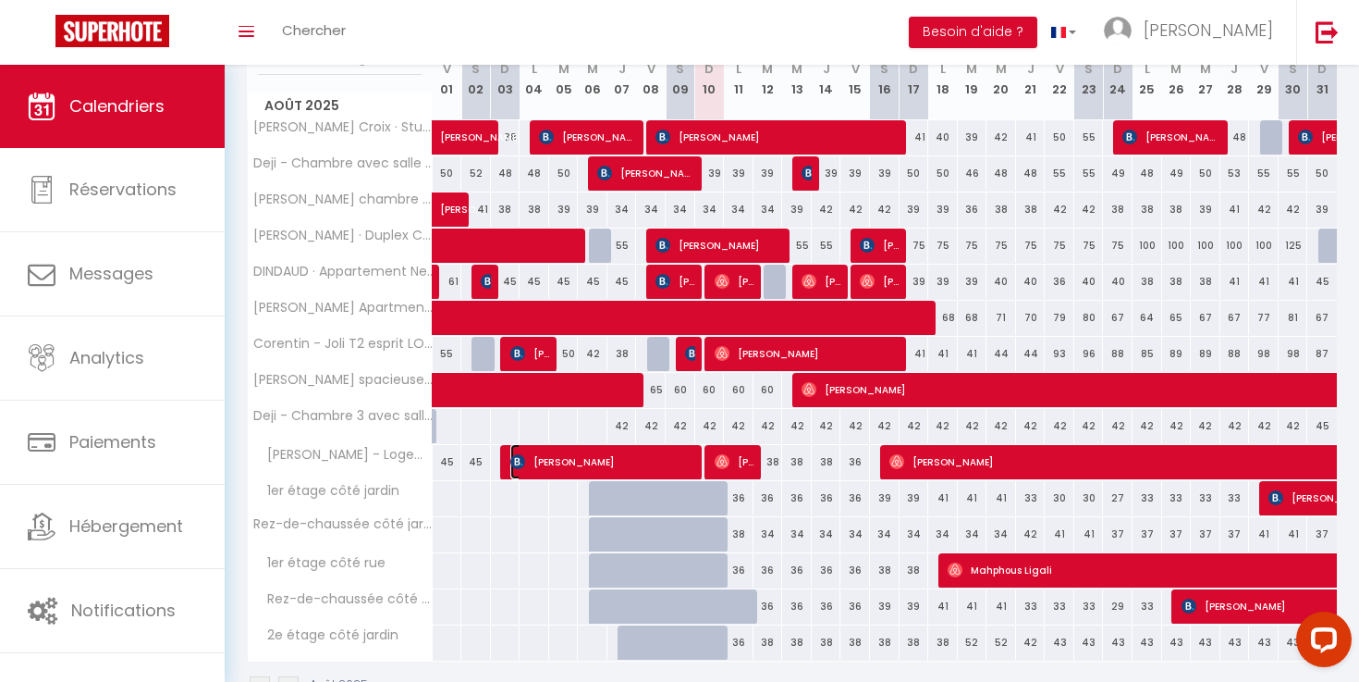
click at [608, 457] on span "[PERSON_NAME]" at bounding box center [604, 461] width 188 height 35
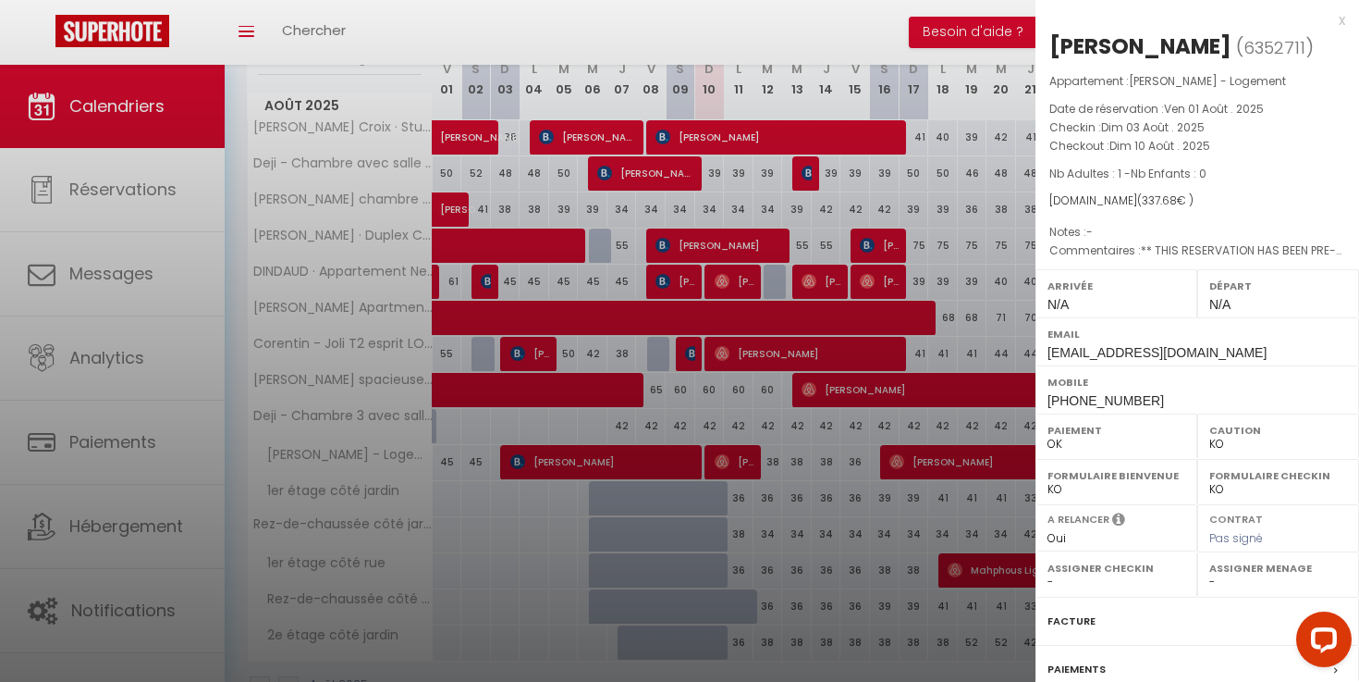
click at [630, 414] on div at bounding box center [679, 341] width 1359 height 682
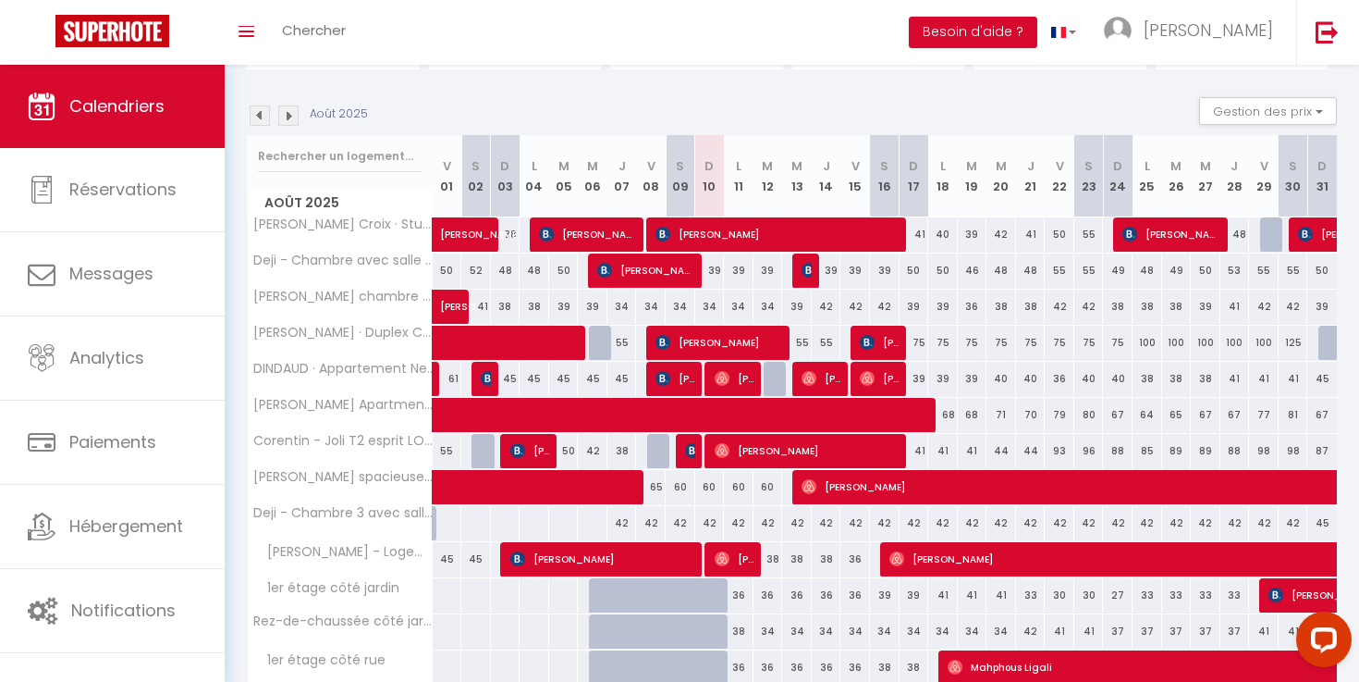
scroll to position [165, 0]
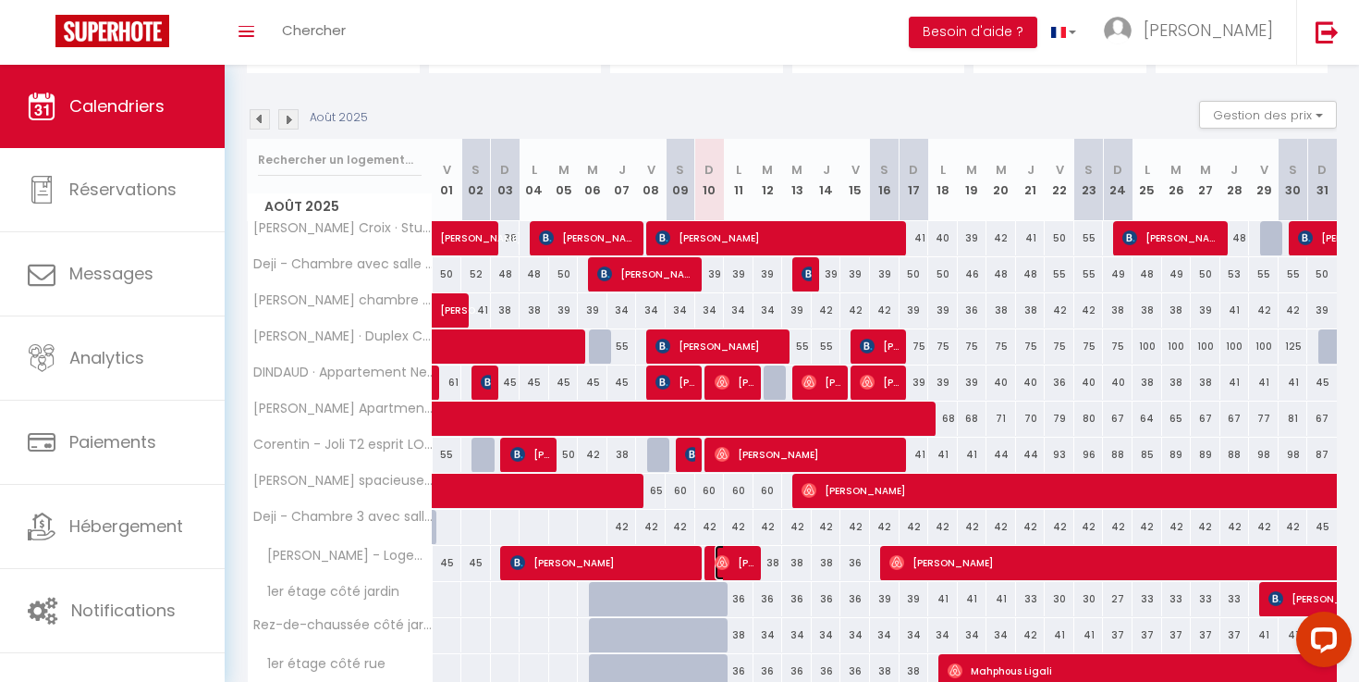
click at [731, 560] on span "[PERSON_NAME]" at bounding box center [735, 562] width 40 height 35
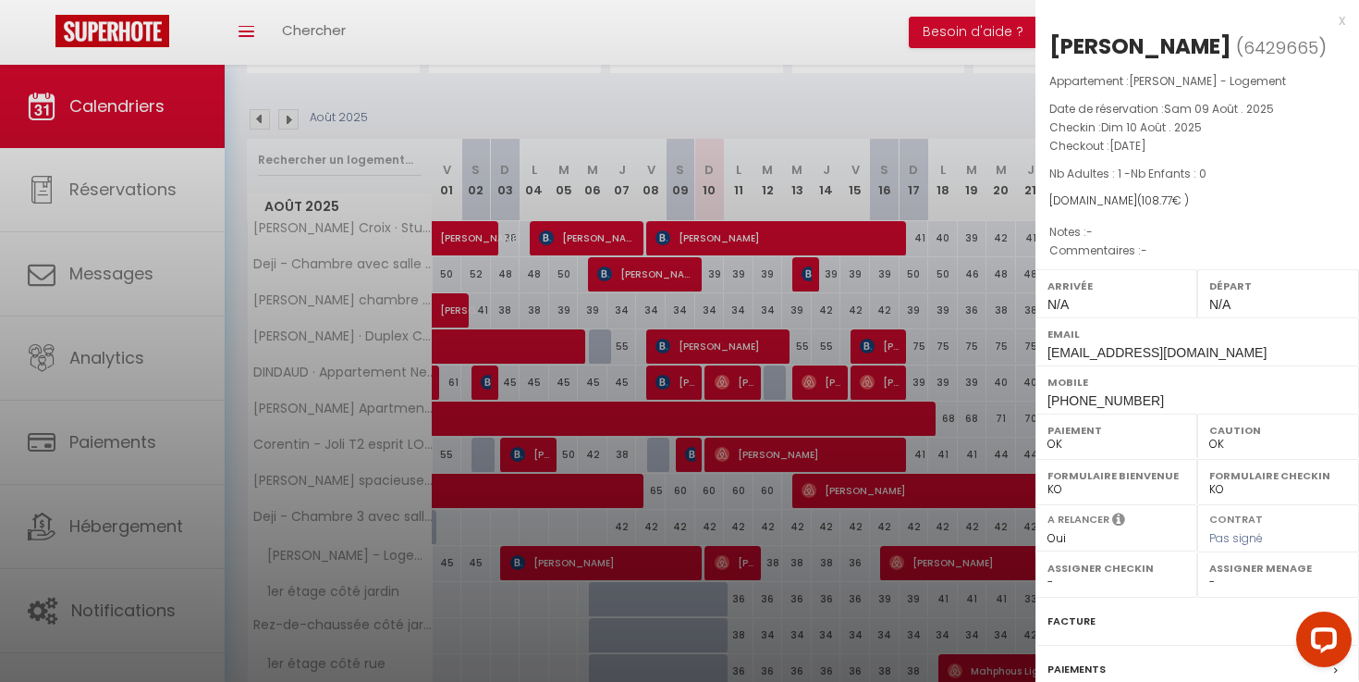
click at [715, 484] on div at bounding box center [679, 341] width 1359 height 682
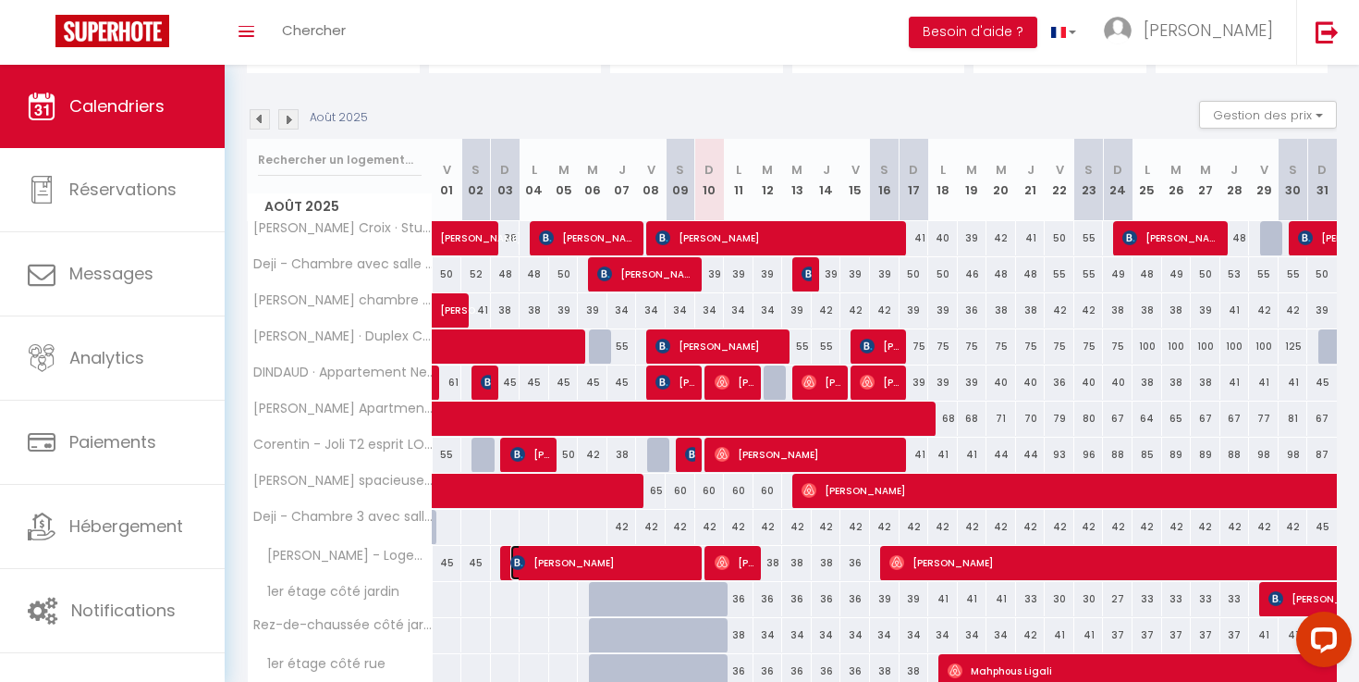
click at [670, 553] on span "[PERSON_NAME]" at bounding box center [604, 562] width 188 height 35
select select "KO"
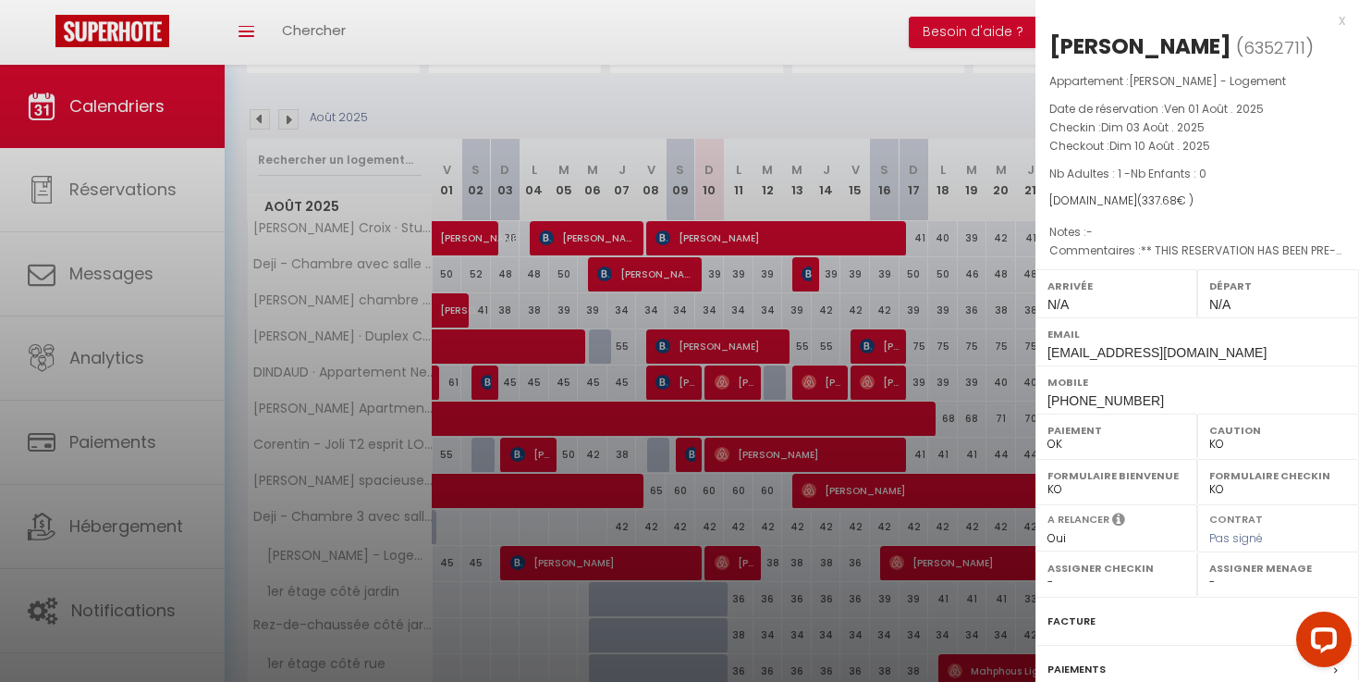
click at [686, 489] on div at bounding box center [679, 341] width 1359 height 682
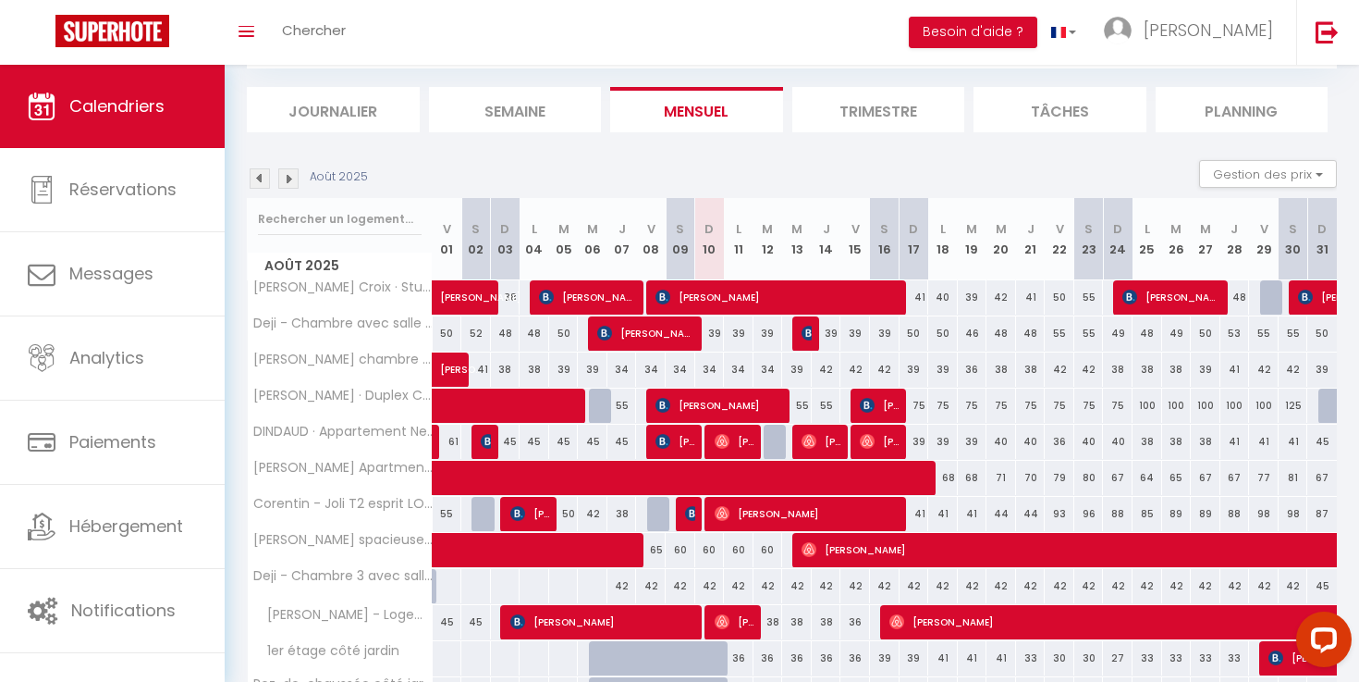
scroll to position [104, 0]
